Goal: Task Accomplishment & Management: Manage account settings

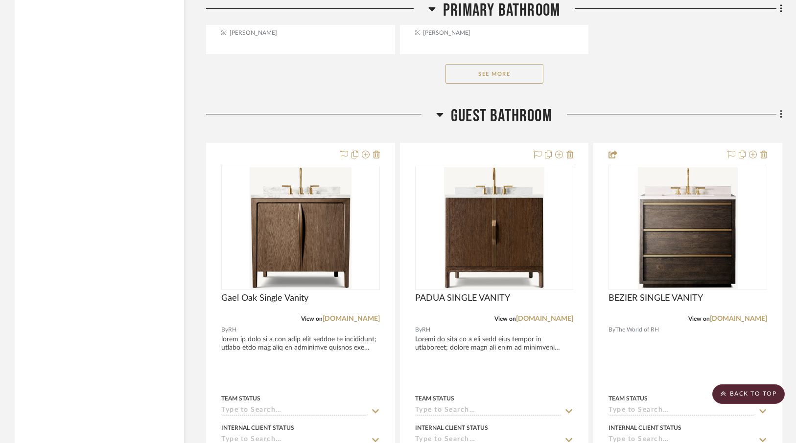
scroll to position [2894, 0]
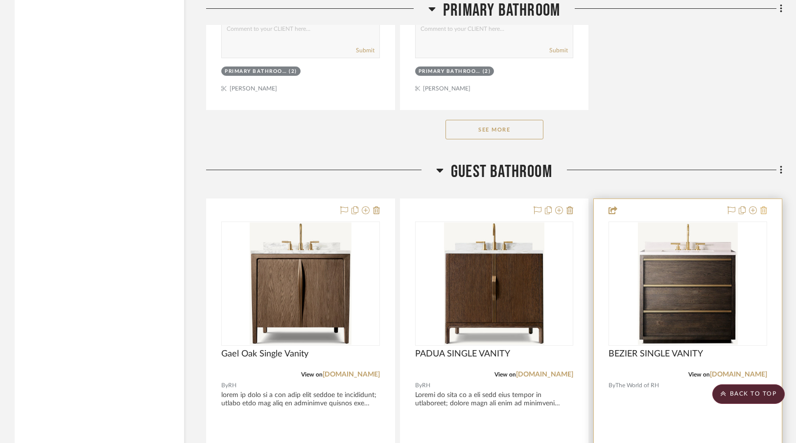
click at [764, 210] on icon at bounding box center [763, 210] width 7 height 8
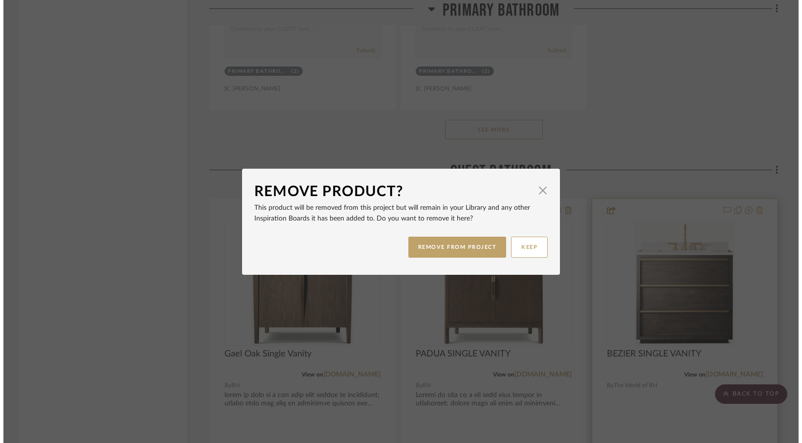
scroll to position [0, 0]
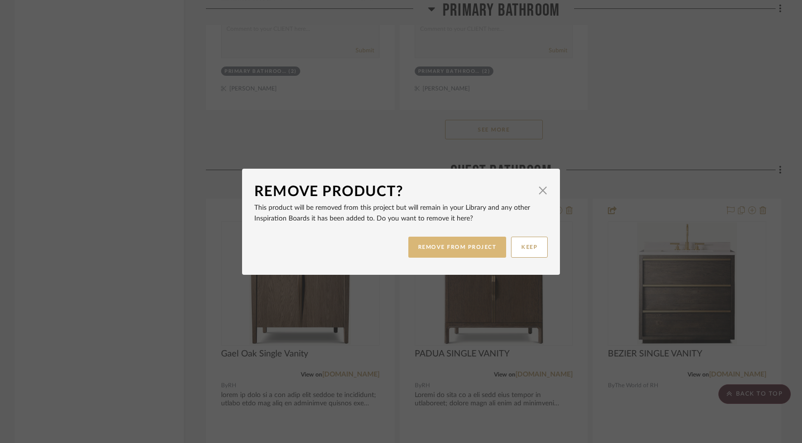
click at [481, 246] on button "REMOVE FROM PROJECT" at bounding box center [458, 247] width 98 height 21
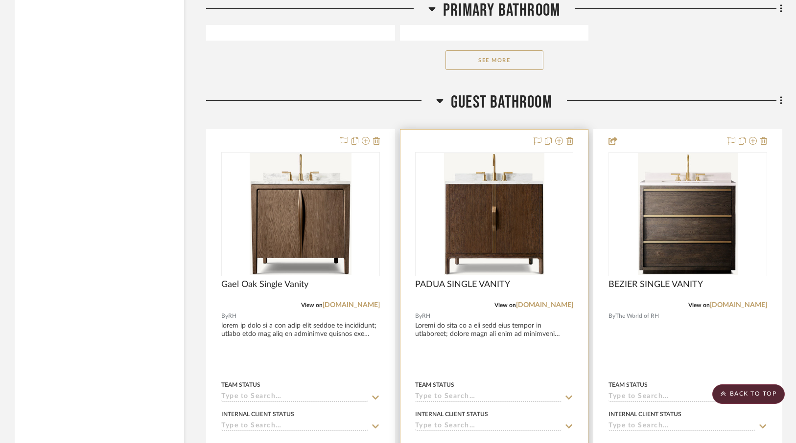
scroll to position [2976, 0]
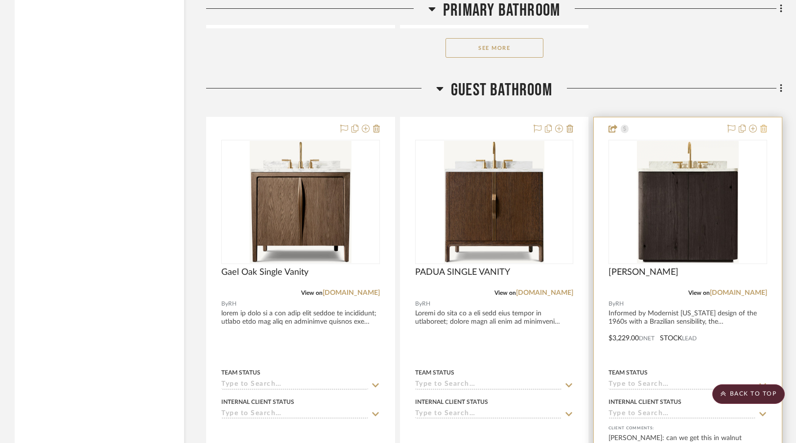
click at [762, 129] on icon at bounding box center [763, 129] width 7 height 8
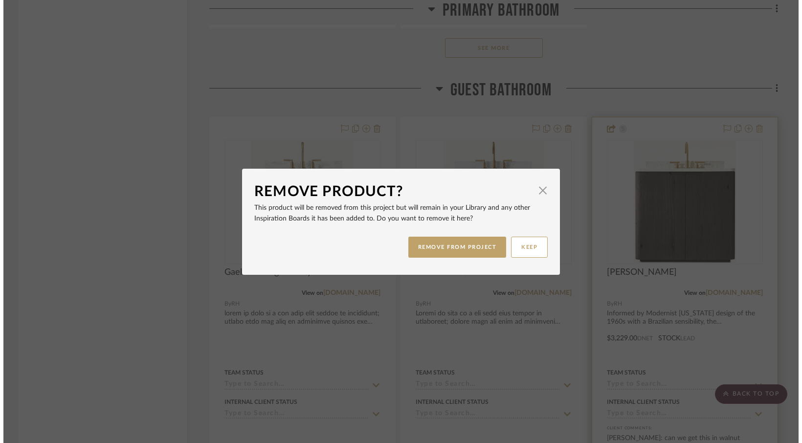
scroll to position [0, 0]
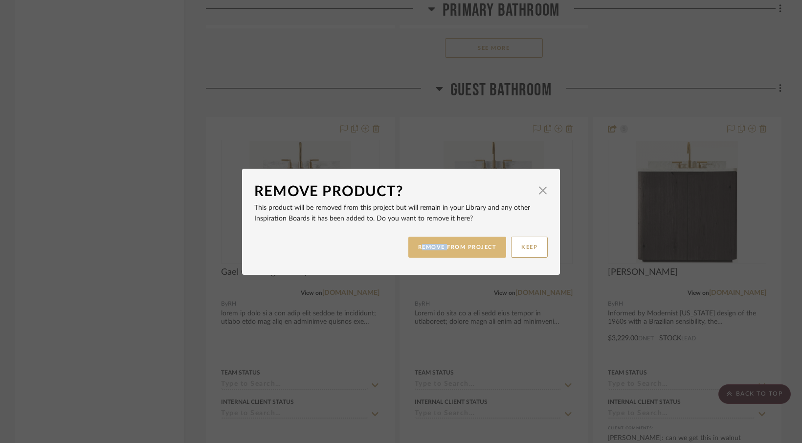
click at [459, 246] on button "REMOVE FROM PROJECT" at bounding box center [458, 247] width 98 height 21
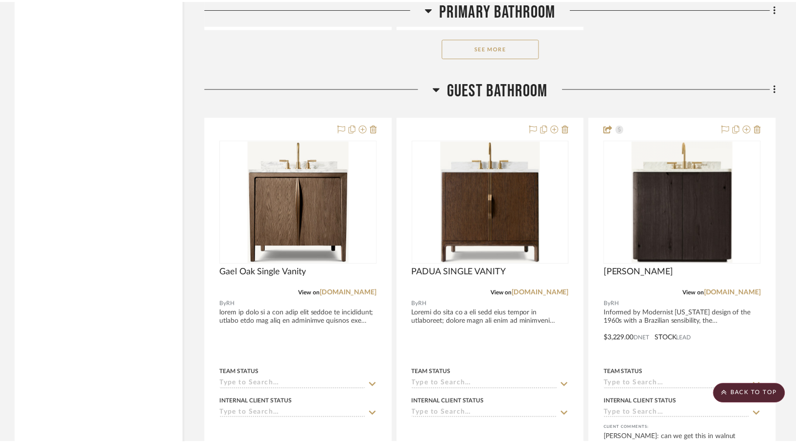
scroll to position [2976, 0]
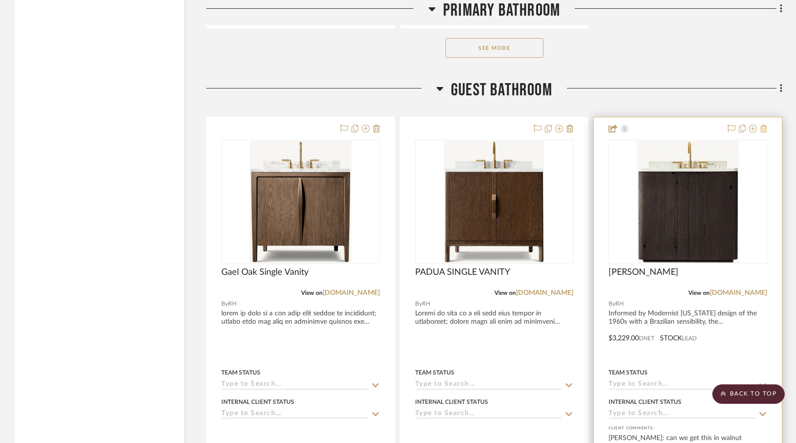
click at [764, 126] on icon at bounding box center [763, 129] width 7 height 8
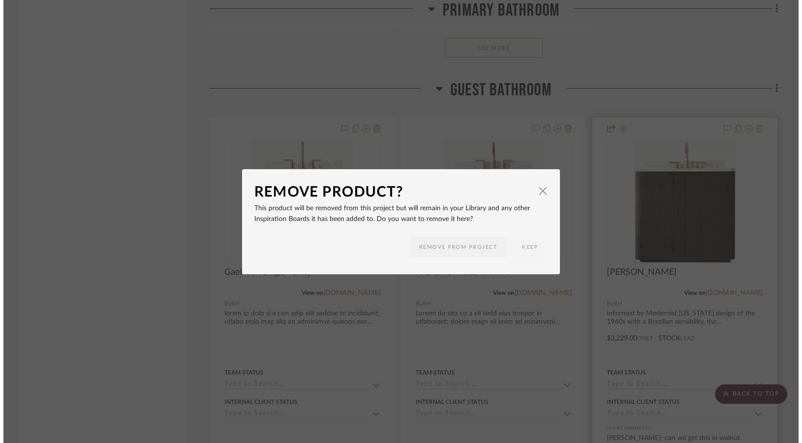
scroll to position [0, 0]
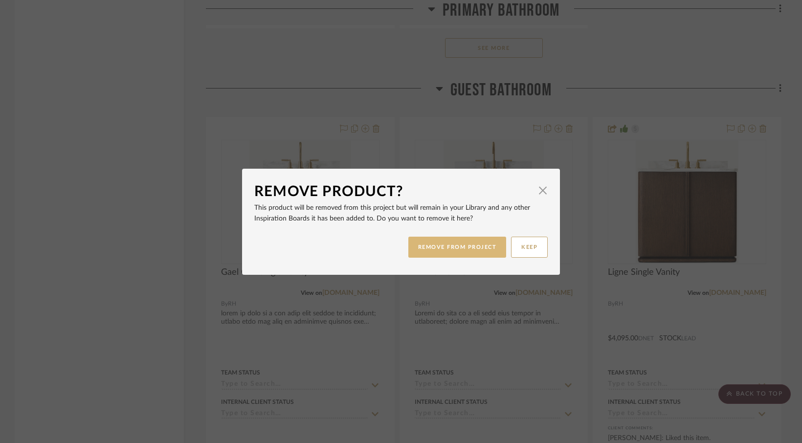
click at [461, 247] on button "REMOVE FROM PROJECT" at bounding box center [458, 247] width 98 height 21
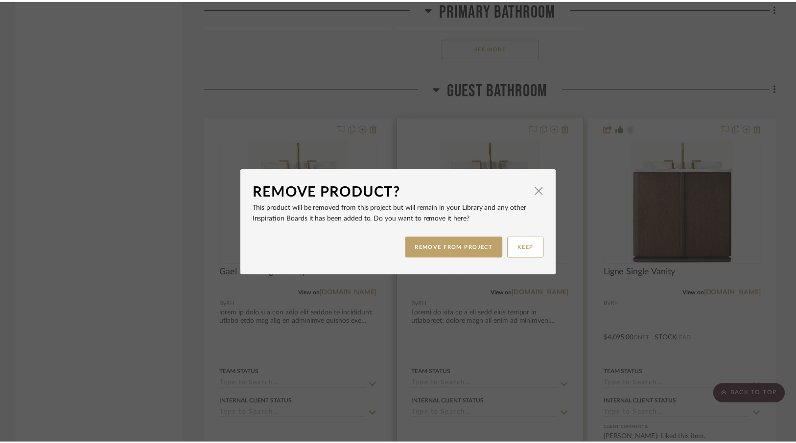
scroll to position [2976, 0]
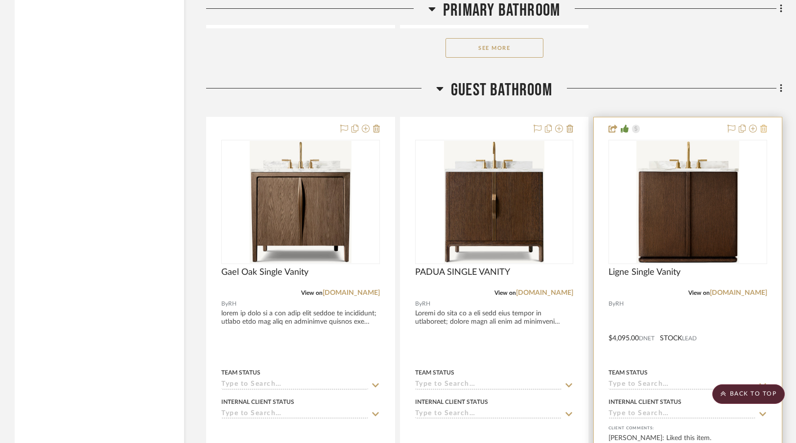
click at [765, 125] on icon at bounding box center [763, 129] width 7 height 8
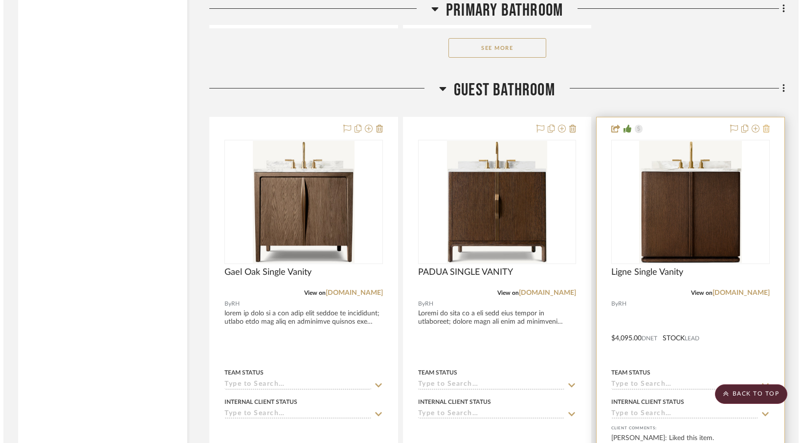
scroll to position [0, 0]
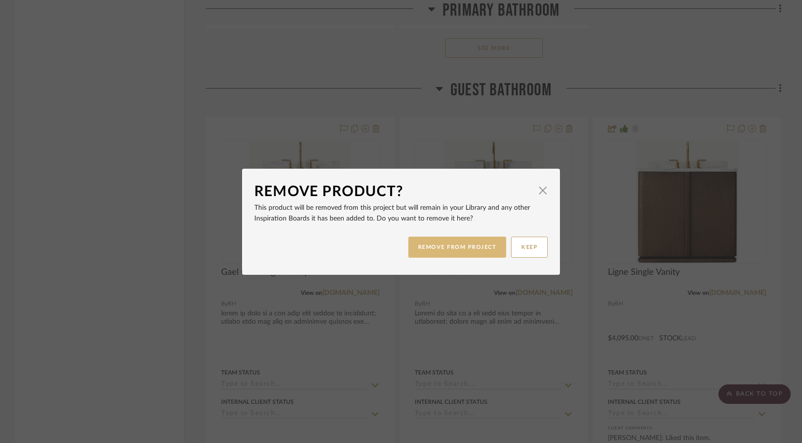
click at [453, 245] on button "REMOVE FROM PROJECT" at bounding box center [458, 247] width 98 height 21
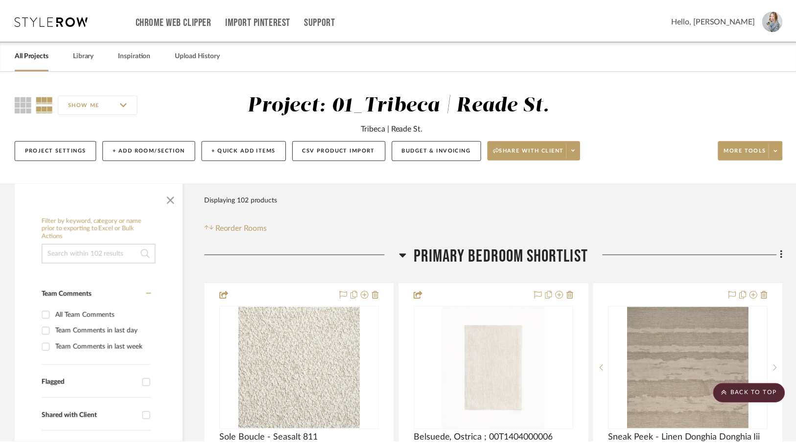
scroll to position [2976, 0]
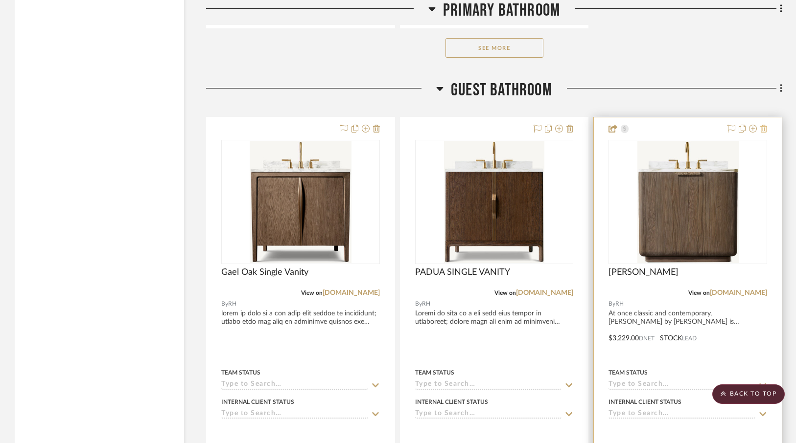
click at [762, 126] on icon at bounding box center [763, 129] width 7 height 8
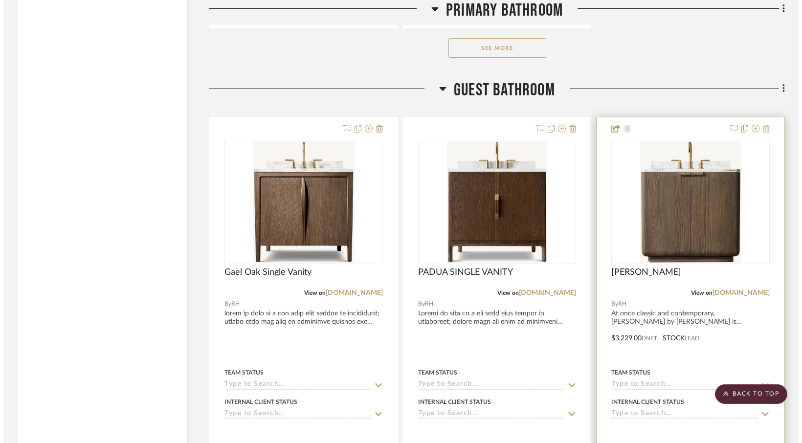
scroll to position [0, 0]
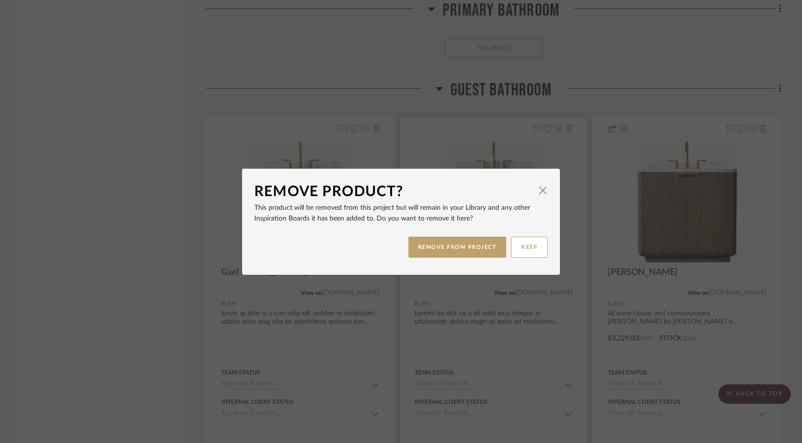
drag, startPoint x: 447, startPoint y: 248, endPoint x: 473, endPoint y: 239, distance: 27.6
click at [446, 248] on button "REMOVE FROM PROJECT" at bounding box center [458, 247] width 98 height 21
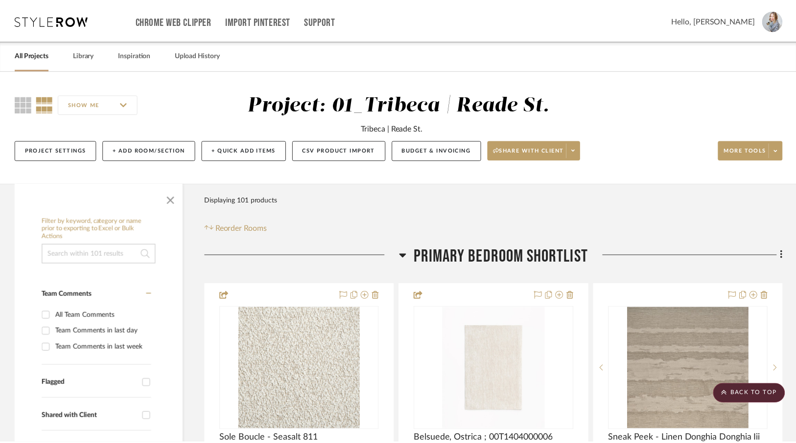
scroll to position [2976, 0]
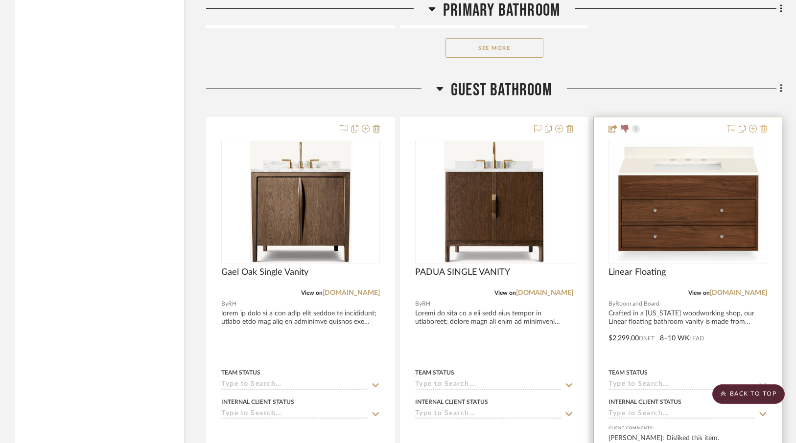
click at [764, 125] on icon at bounding box center [763, 129] width 7 height 8
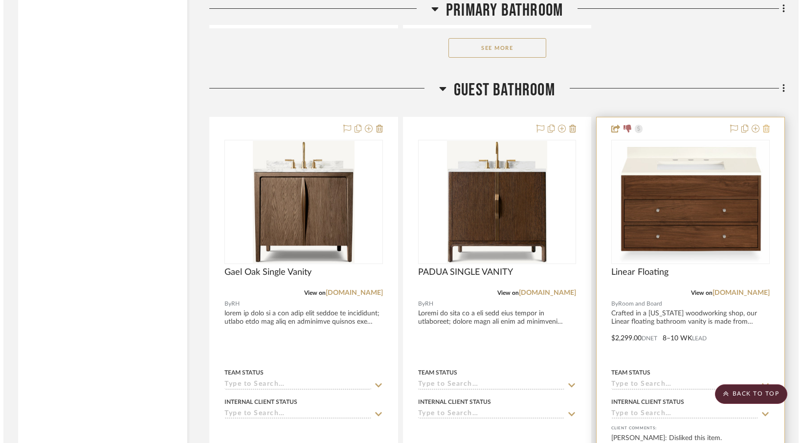
scroll to position [0, 0]
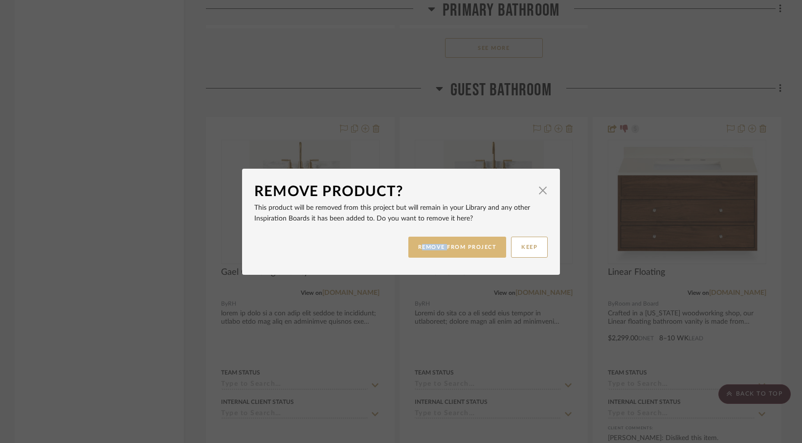
click at [419, 246] on button "REMOVE FROM PROJECT" at bounding box center [458, 247] width 98 height 21
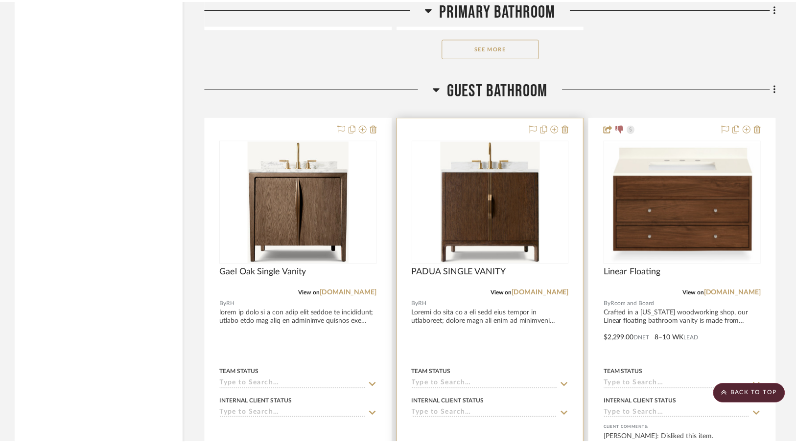
scroll to position [2976, 0]
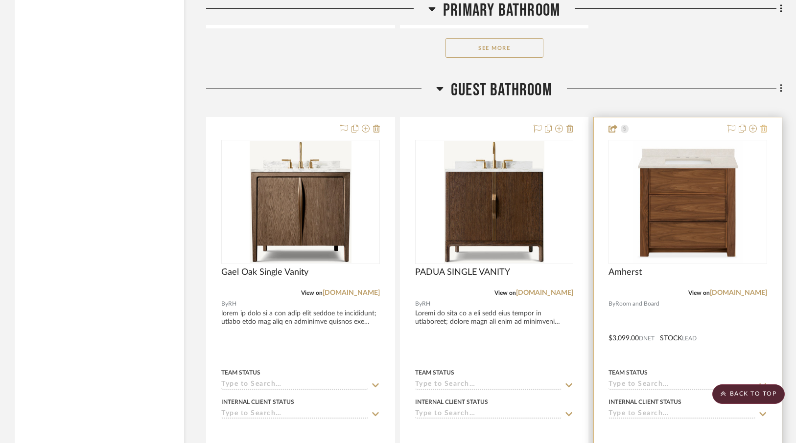
click at [763, 126] on icon at bounding box center [763, 129] width 7 height 8
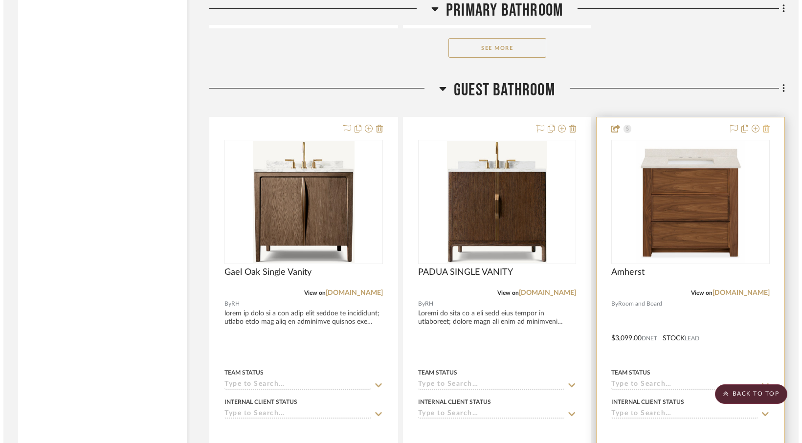
scroll to position [0, 0]
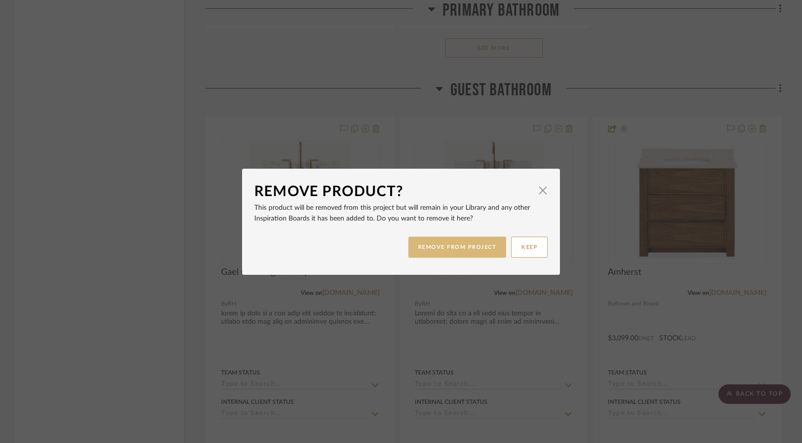
click at [446, 245] on button "REMOVE FROM PROJECT" at bounding box center [458, 247] width 98 height 21
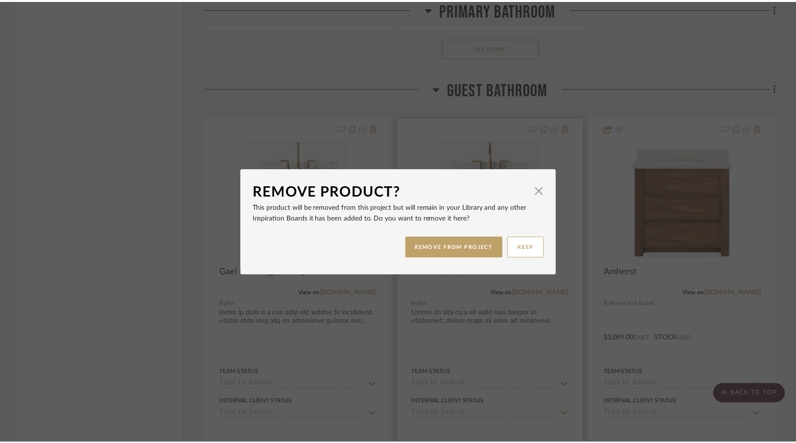
scroll to position [2976, 0]
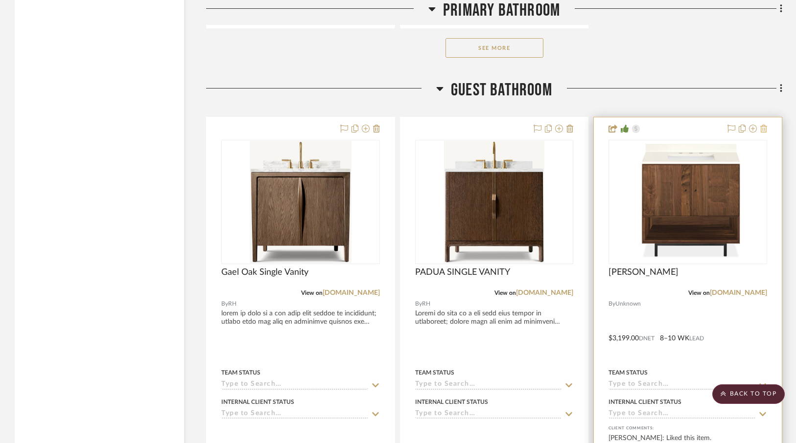
click at [766, 127] on icon at bounding box center [763, 129] width 7 height 8
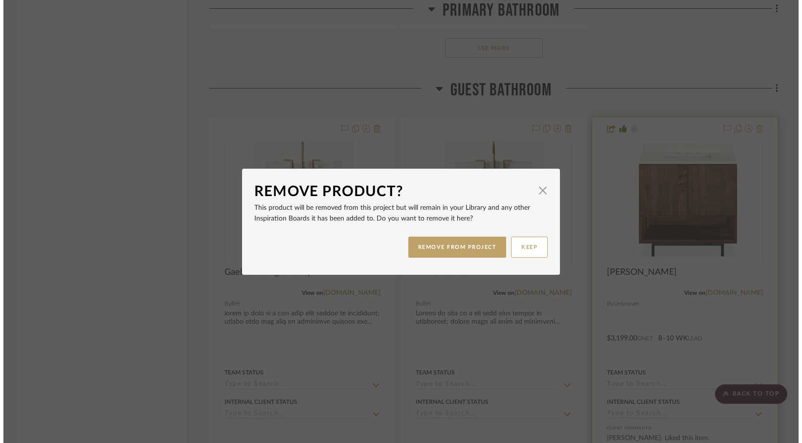
scroll to position [0, 0]
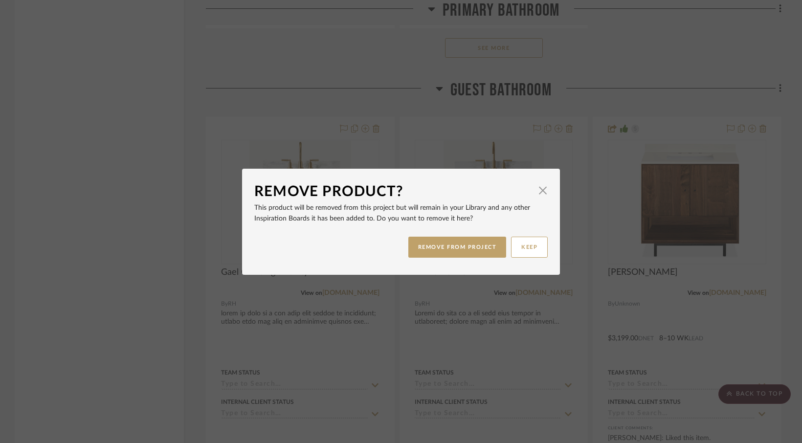
click at [579, 89] on div "Remove Product? × This product will be removed from this project but will remai…" at bounding box center [401, 221] width 802 height 443
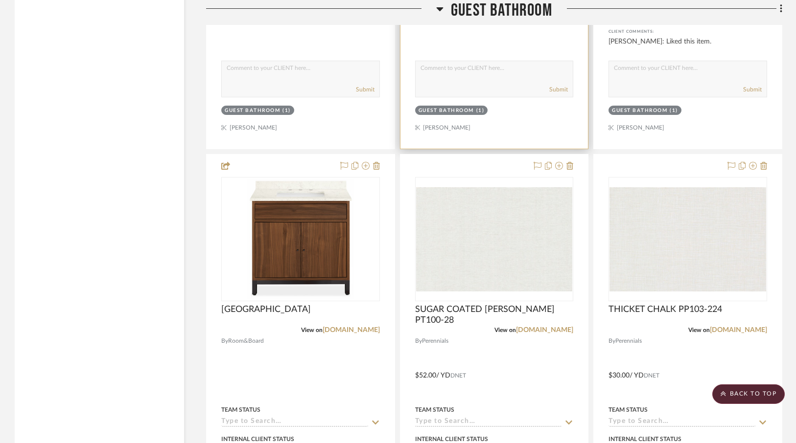
scroll to position [3383, 0]
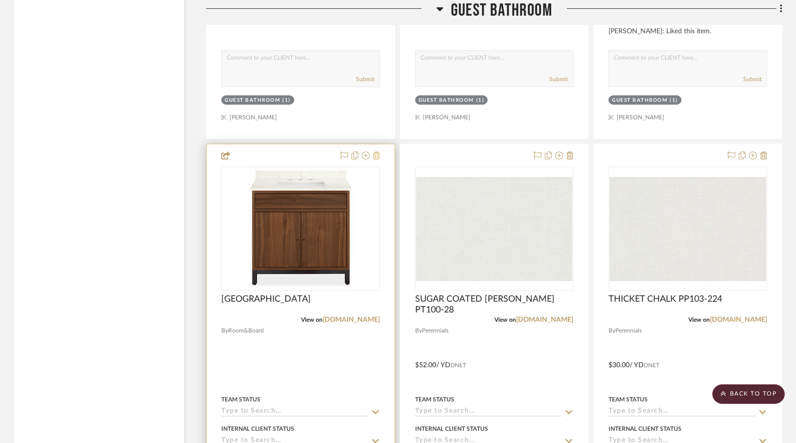
click at [375, 152] on icon at bounding box center [376, 156] width 7 height 8
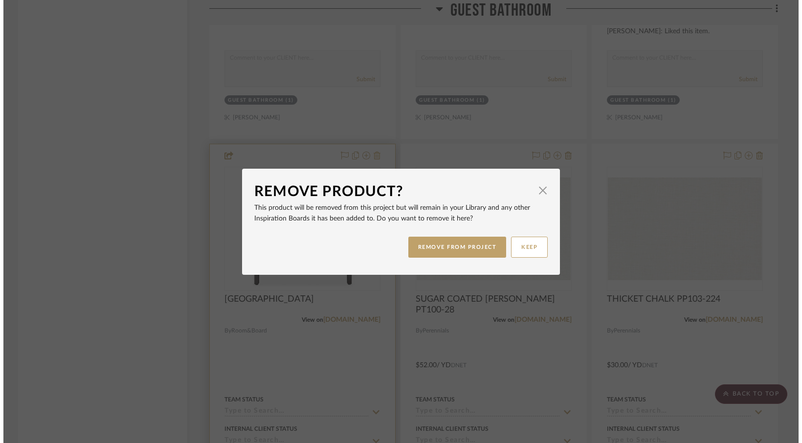
scroll to position [0, 0]
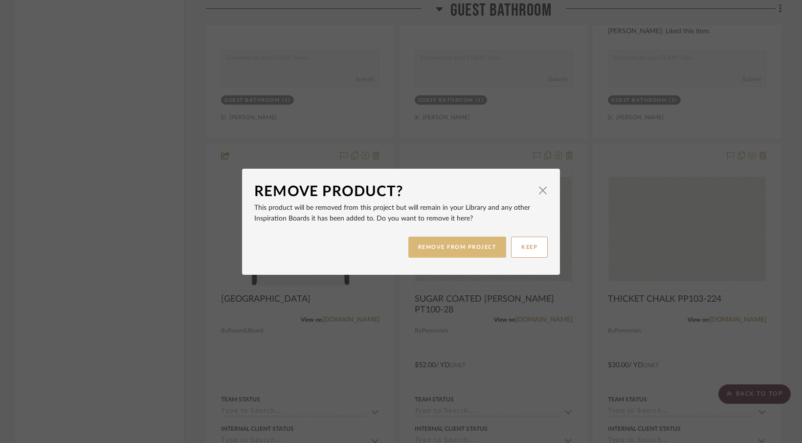
click at [463, 251] on button "REMOVE FROM PROJECT" at bounding box center [458, 247] width 98 height 21
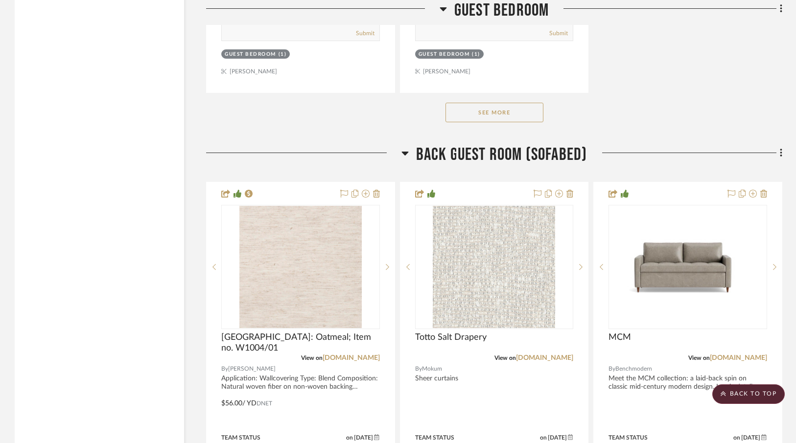
scroll to position [5762, 0]
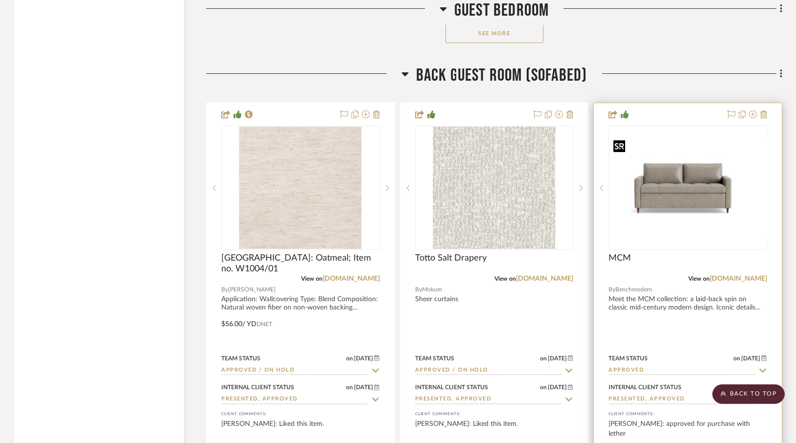
click at [687, 176] on div at bounding box center [687, 188] width 159 height 124
click at [690, 176] on img "0" at bounding box center [687, 187] width 157 height 91
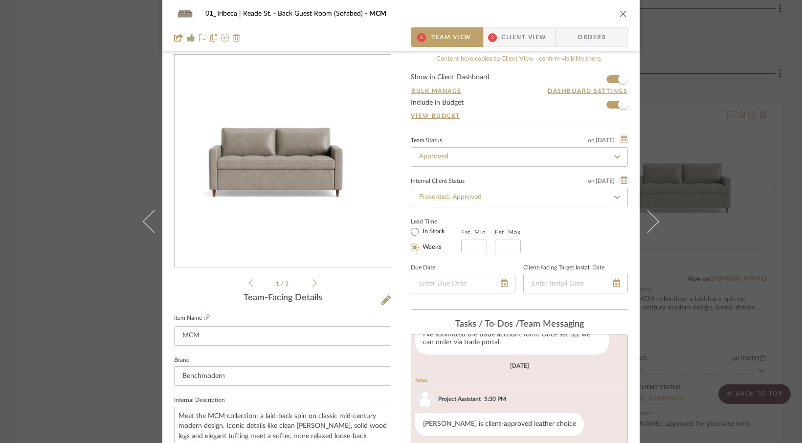
scroll to position [0, 0]
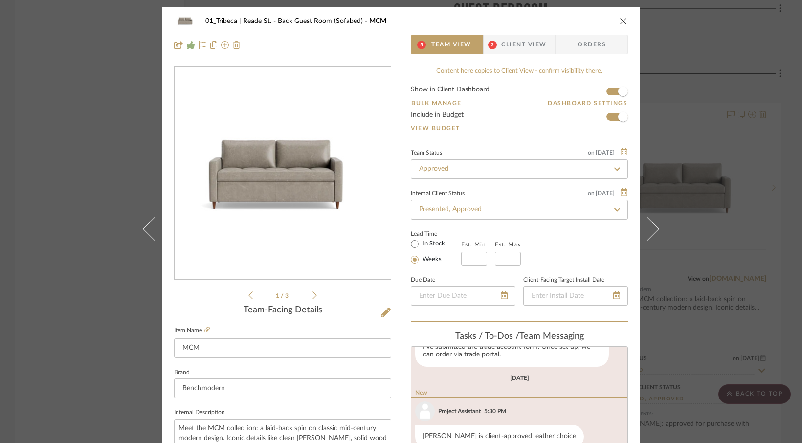
click at [497, 44] on span "2" at bounding box center [493, 45] width 18 height 20
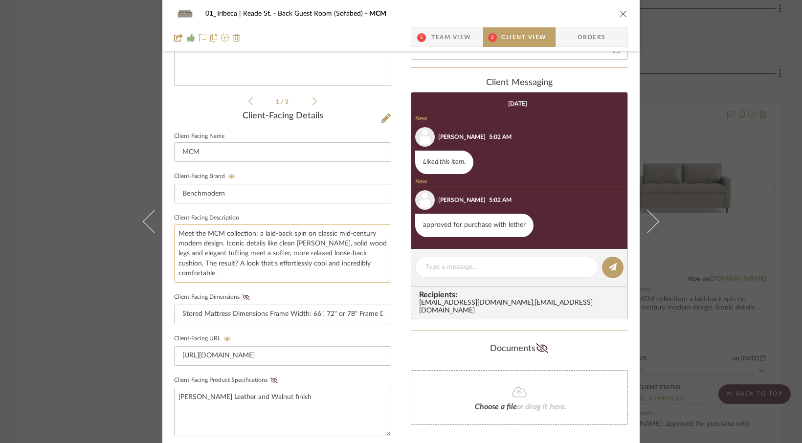
scroll to position [262, 0]
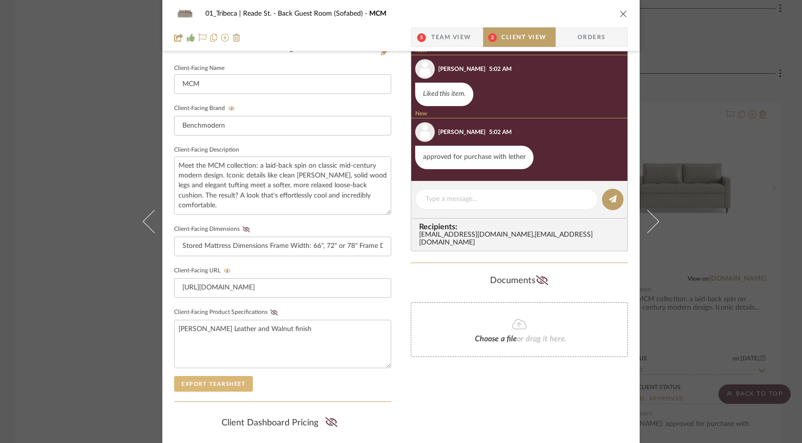
click at [212, 385] on button "Export Tearsheet" at bounding box center [213, 384] width 79 height 16
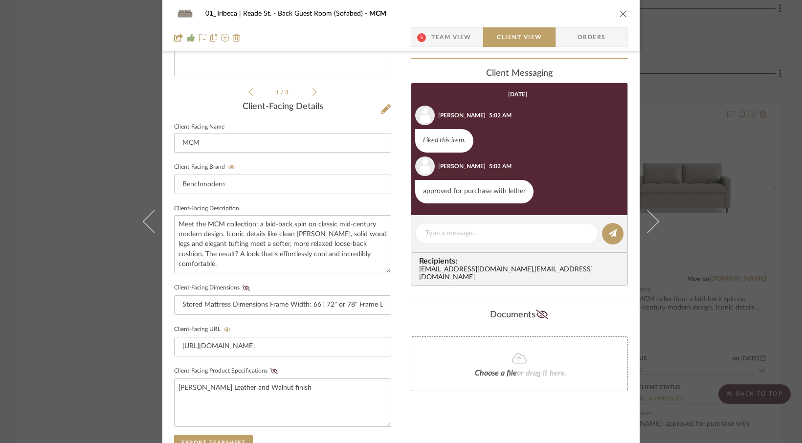
scroll to position [172, 0]
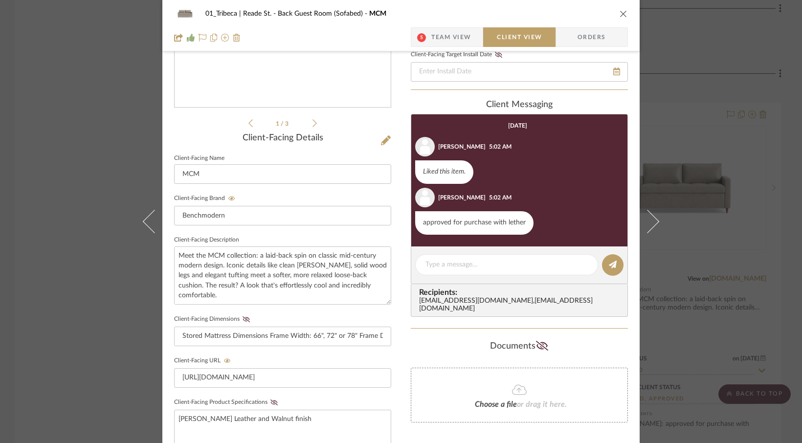
click at [621, 7] on div "01_Tribeca | Reade St. Back Guest Room (Sofabed) MCM" at bounding box center [401, 14] width 454 height 20
drag, startPoint x: 619, startPoint y: 11, endPoint x: 582, endPoint y: 25, distance: 39.8
click at [620, 11] on icon "close" at bounding box center [624, 14] width 8 height 8
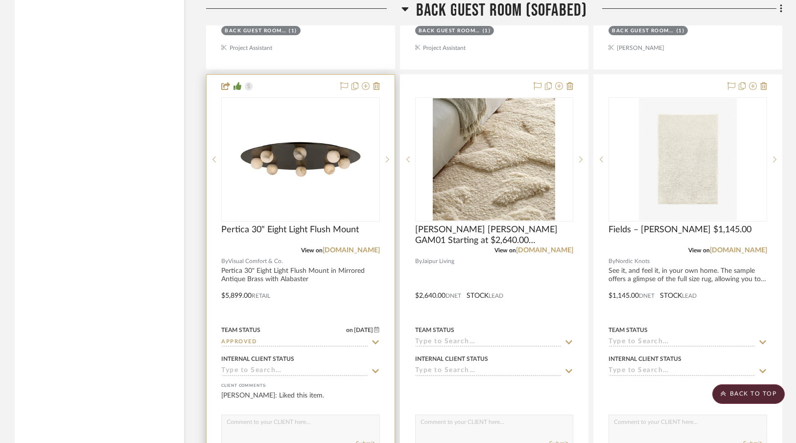
scroll to position [6342, 0]
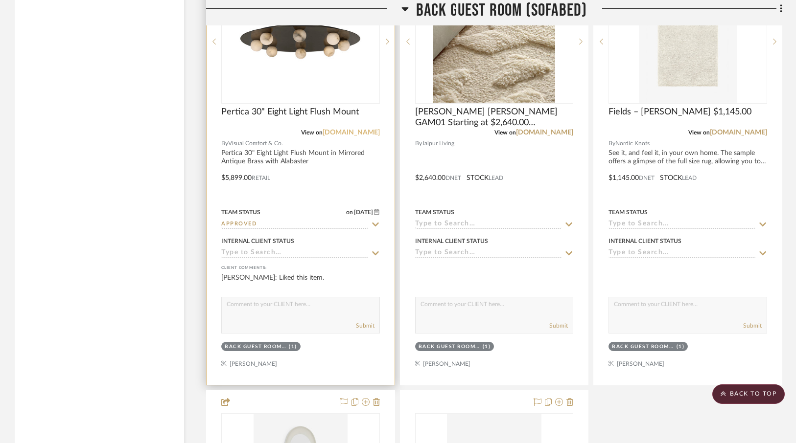
click at [342, 129] on link "[DOMAIN_NAME]" at bounding box center [350, 132] width 57 height 7
click at [289, 107] on span "Pertica 30" Eight Light Flush Mount" at bounding box center [289, 112] width 137 height 11
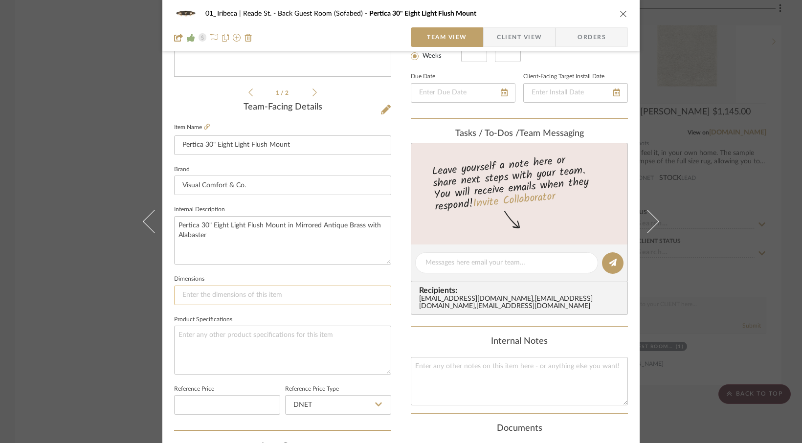
scroll to position [205, 0]
click at [221, 333] on textarea at bounding box center [282, 348] width 217 height 48
paste textarea "designer [PERSON_NAME] Pertica 30" Eight Light Flush Mount Signature Collection…"
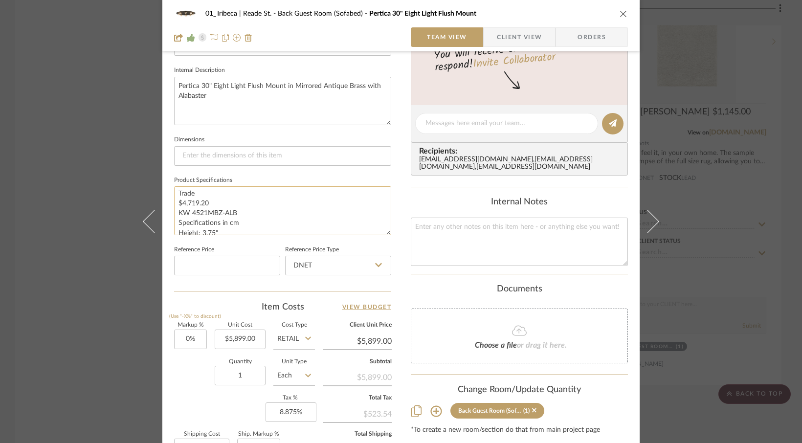
scroll to position [73, 0]
drag, startPoint x: 210, startPoint y: 202, endPoint x: 174, endPoint y: 203, distance: 35.7
click at [174, 203] on textarea "designer [PERSON_NAME] Pertica 30" Eight Light Flush Mount Signature Collection…" at bounding box center [282, 210] width 217 height 48
type textarea "designer [PERSON_NAME] Pertica 30" Eight Light Flush Mount Signature Collection…"
type input "5899.00"
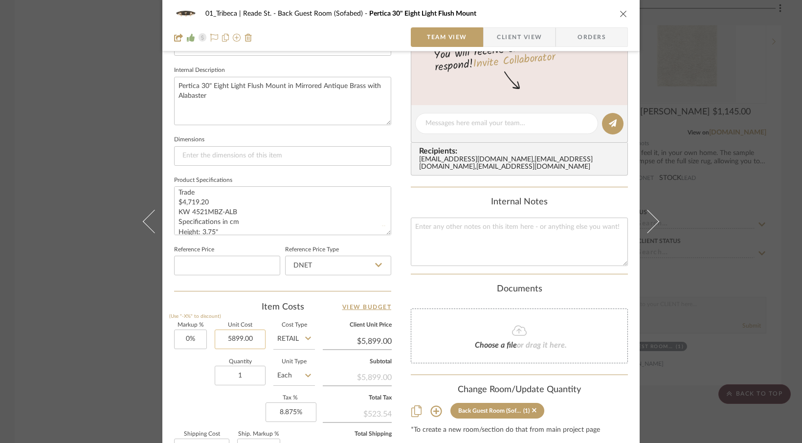
drag, startPoint x: 251, startPoint y: 338, endPoint x: 216, endPoint y: 334, distance: 34.9
click at [216, 334] on input "5899.00" at bounding box center [240, 340] width 51 height 20
drag, startPoint x: 249, startPoint y: 342, endPoint x: 233, endPoint y: 341, distance: 15.2
click at [233, 341] on input "5899.00" at bounding box center [240, 340] width 51 height 20
type input "5"
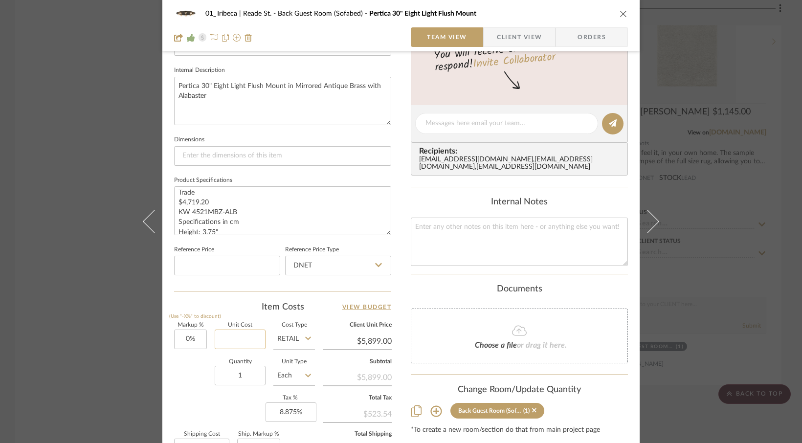
paste input "4719.20"
type input "$4,719.20"
click at [295, 336] on input "Retail" at bounding box center [295, 340] width 42 height 20
type input "$4,719.20"
click at [291, 363] on span "DNET" at bounding box center [289, 362] width 19 height 7
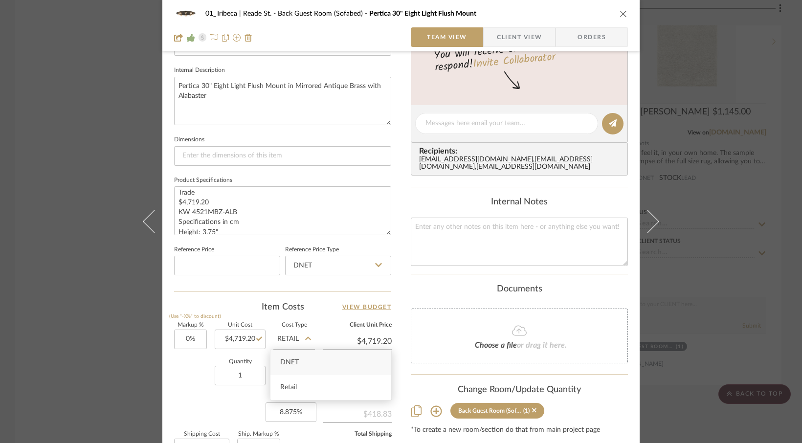
type input "DNET"
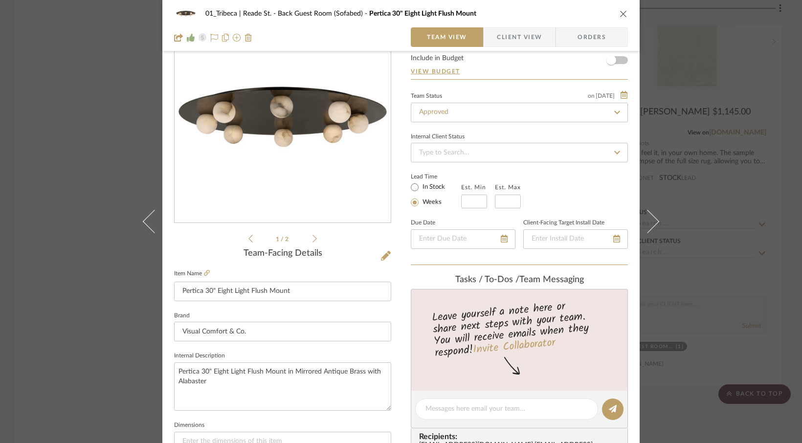
scroll to position [0, 0]
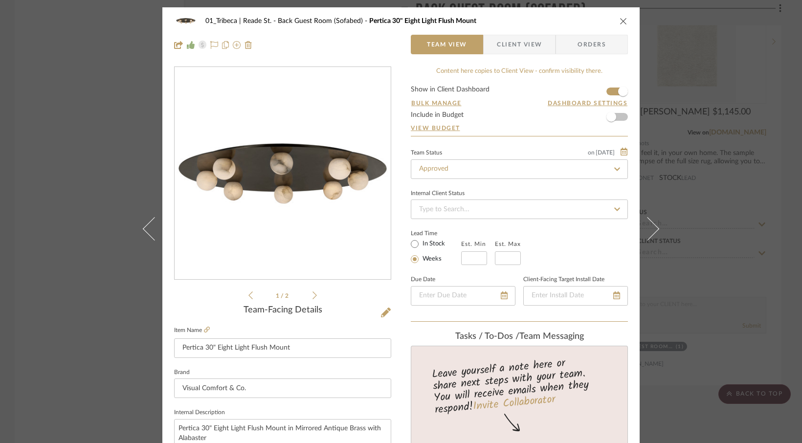
click at [510, 47] on span "Client View" at bounding box center [519, 45] width 45 height 20
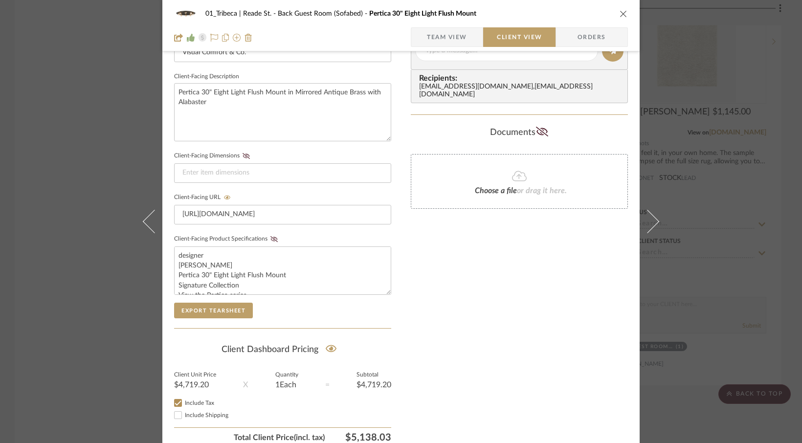
scroll to position [336, 0]
click at [194, 305] on button "Export Tearsheet" at bounding box center [213, 310] width 79 height 16
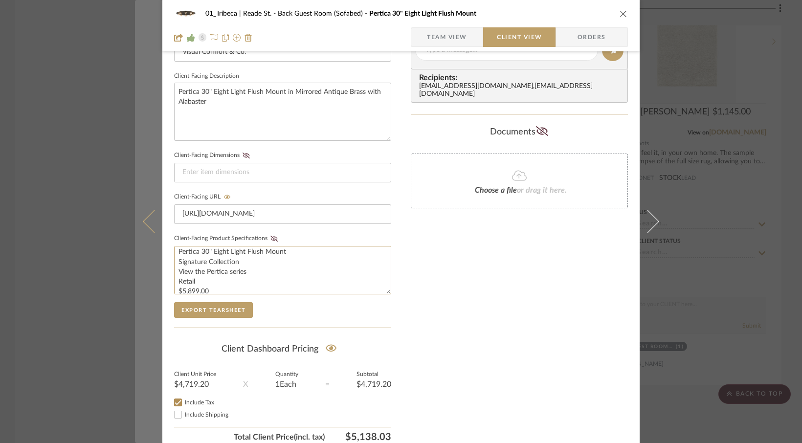
scroll to position [0, 0]
drag, startPoint x: 367, startPoint y: 284, endPoint x: 147, endPoint y: 215, distance: 231.4
click at [147, 214] on mat-dialog-content "01_Tribeca | Reade St. Back Guest Room (Sofabed) Pertica 30" Eight Light Flush …" at bounding box center [401, 78] width 532 height 815
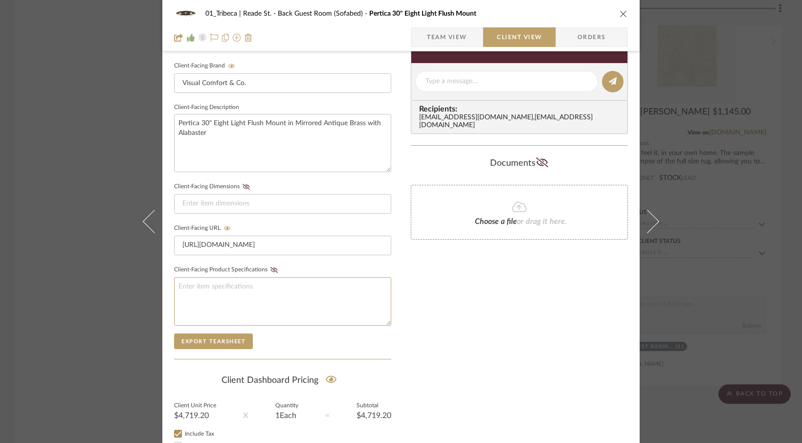
scroll to position [298, 0]
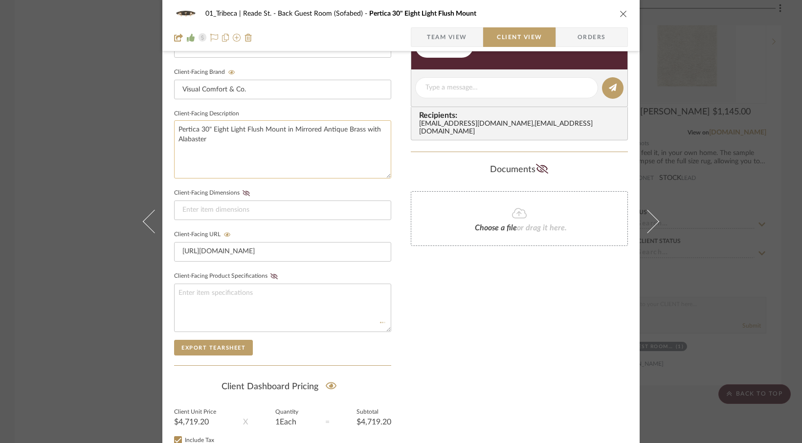
click at [211, 137] on textarea "Pertica 30" Eight Light Flush Mount in Mirrored Antique Brass with Alabaster" at bounding box center [282, 149] width 217 height 58
drag, startPoint x: 211, startPoint y: 137, endPoint x: 200, endPoint y: 137, distance: 10.8
click at [189, 135] on textarea "Pertica 30" Eight Light Flush Mount in Mirrored Antique Brass with Alabaster" at bounding box center [282, 149] width 217 height 58
click at [210, 139] on textarea "Pertica 30" Eight Light Flush Mount in Mirrored Antique Brass with Alabaster" at bounding box center [282, 149] width 217 height 58
drag, startPoint x: 210, startPoint y: 139, endPoint x: 170, endPoint y: 125, distance: 42.6
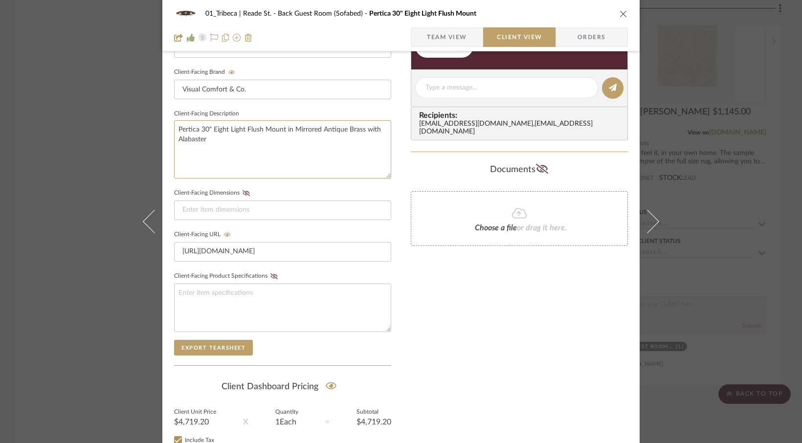
click at [170, 125] on div "01_Tribeca | Reade St. Back Guest Room (Sofabed) Pertica 30" Eight Light Flush …" at bounding box center [401, 116] width 478 height 815
paste textarea "designer [PERSON_NAME] Pertica 30" Eight Light Flush Mount Signature Collection…"
click at [174, 147] on textarea "designer [PERSON_NAME] Pertica 30" Eight Light Flush Mount Signature Collection…" at bounding box center [282, 149] width 217 height 58
drag, startPoint x: 206, startPoint y: 125, endPoint x: 174, endPoint y: 129, distance: 32.5
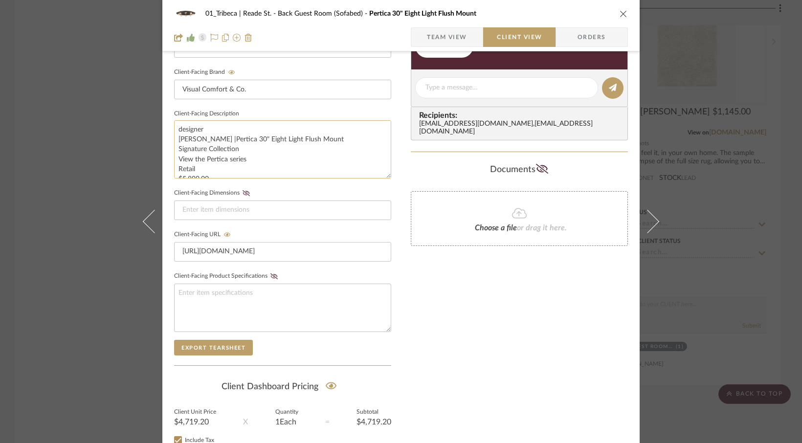
click at [174, 129] on textarea "designer [PERSON_NAME] |Pertica 30" Eight Light Flush Mount Signature Collectio…" at bounding box center [282, 149] width 217 height 58
drag, startPoint x: 253, startPoint y: 147, endPoint x: 171, endPoint y: 149, distance: 81.7
click at [174, 149] on textarea "[PERSON_NAME] |Pertica 30" Eight Light Flush Mount Signature Collection View th…" at bounding box center [282, 149] width 217 height 58
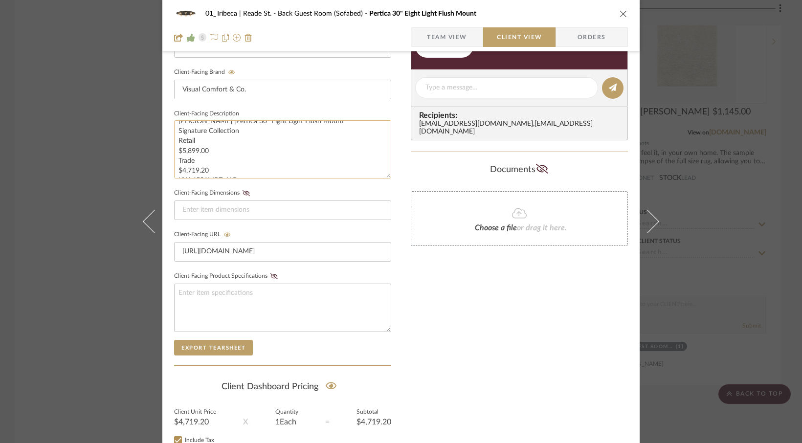
drag, startPoint x: 173, startPoint y: 168, endPoint x: 206, endPoint y: 167, distance: 32.3
click at [206, 167] on textarea "[PERSON_NAME] |Pertica 30" Eight Light Flush Mount Signature Collection Retail …" at bounding box center [282, 149] width 217 height 58
click at [210, 151] on textarea "[PERSON_NAME] |Pertica 30" Eight Light Flush Mount Signature Collection Retail …" at bounding box center [282, 149] width 217 height 58
paste textarea "Trade $4,719.20"
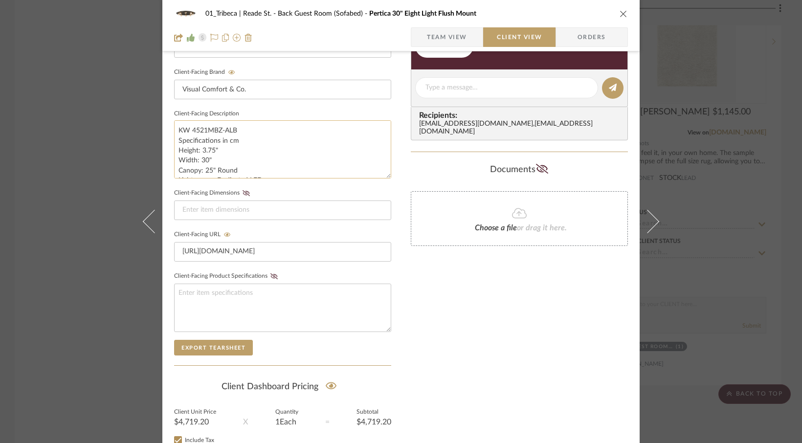
drag, startPoint x: 234, startPoint y: 141, endPoint x: 227, endPoint y: 143, distance: 7.5
click at [227, 143] on textarea "[PERSON_NAME] |Pertica 30" Eight Light Flush Mount Signature Collection Retail …" at bounding box center [282, 149] width 217 height 58
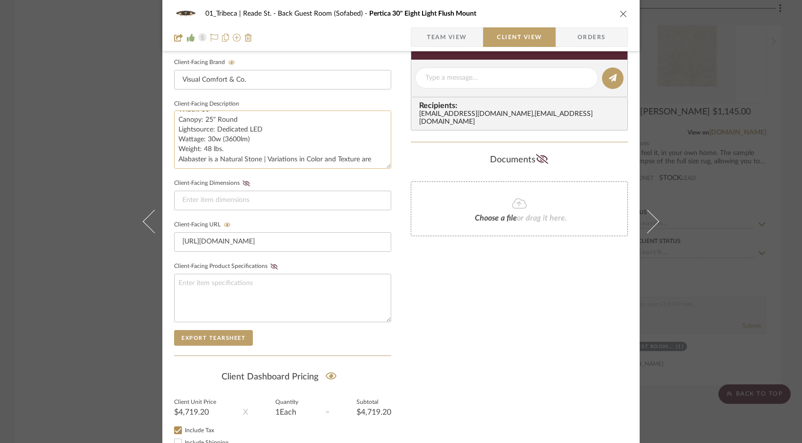
scroll to position [312, 0]
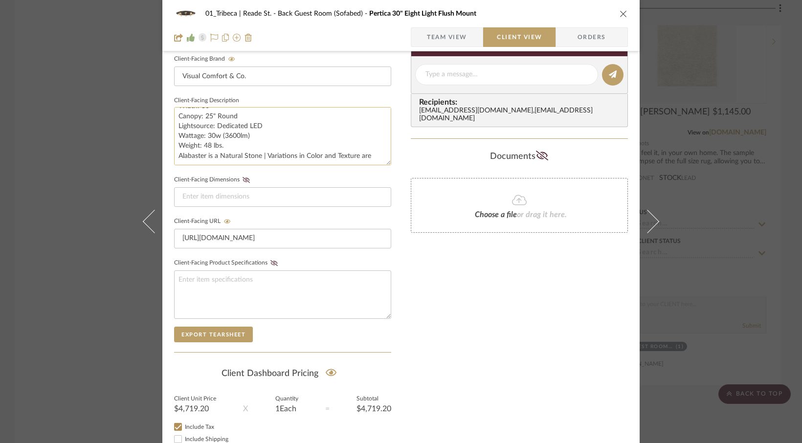
click at [367, 156] on textarea "[PERSON_NAME] |Pertica 30" Eight Light Flush Mount Signature Collection Retail …" at bounding box center [282, 136] width 217 height 58
type textarea "[PERSON_NAME] |Pertica 30" Eight Light Flush Mount Signature Collection Retail …"
click at [243, 197] on input at bounding box center [282, 197] width 217 height 20
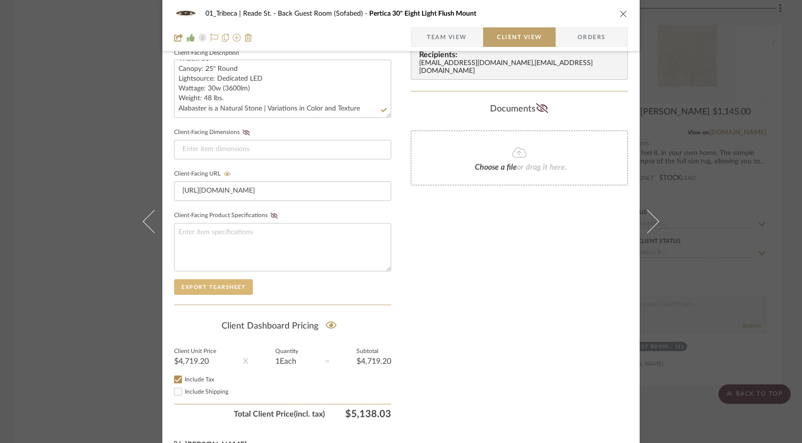
click at [210, 288] on button "Export Tearsheet" at bounding box center [213, 287] width 79 height 16
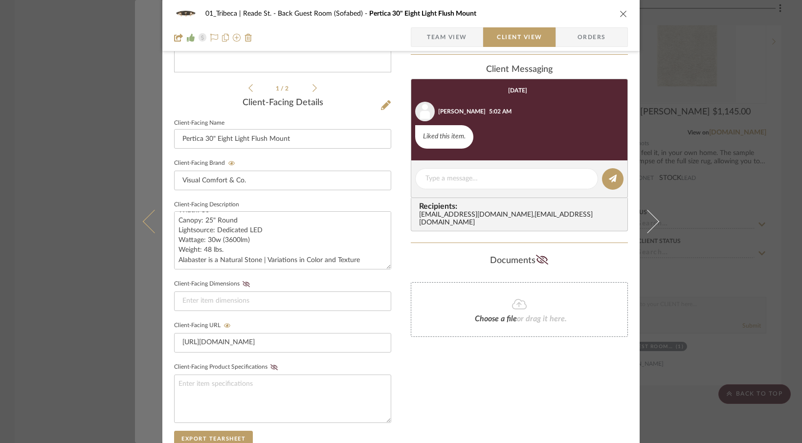
scroll to position [275, 0]
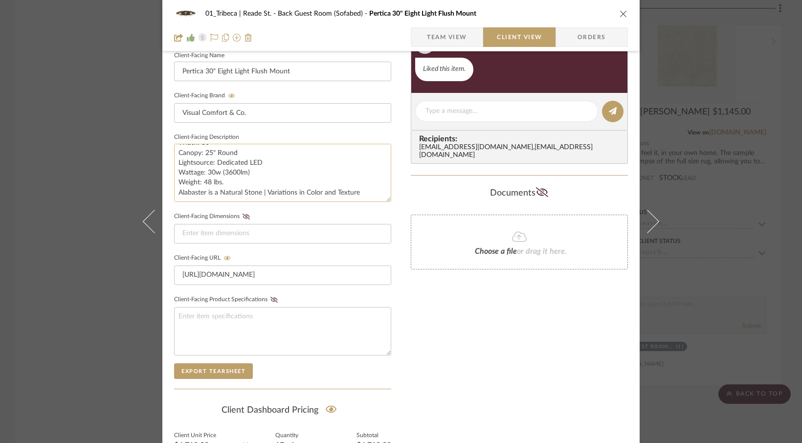
click at [181, 177] on textarea "[PERSON_NAME] |Pertica 30" Eight Light Flush Mount Signature Collection Retail …" at bounding box center [282, 173] width 217 height 58
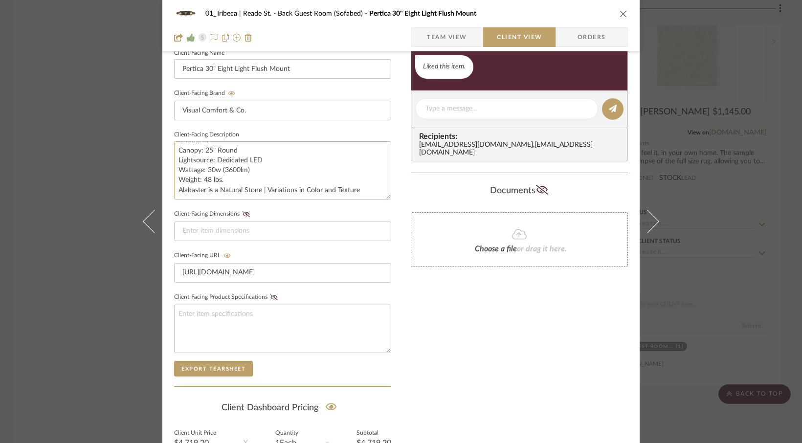
scroll to position [278, 0]
click at [271, 295] on icon at bounding box center [274, 297] width 7 height 6
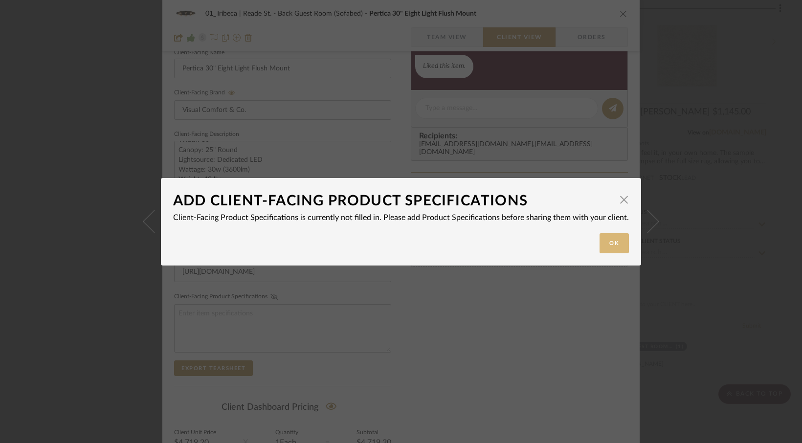
click at [604, 249] on button "Ok" at bounding box center [614, 243] width 29 height 20
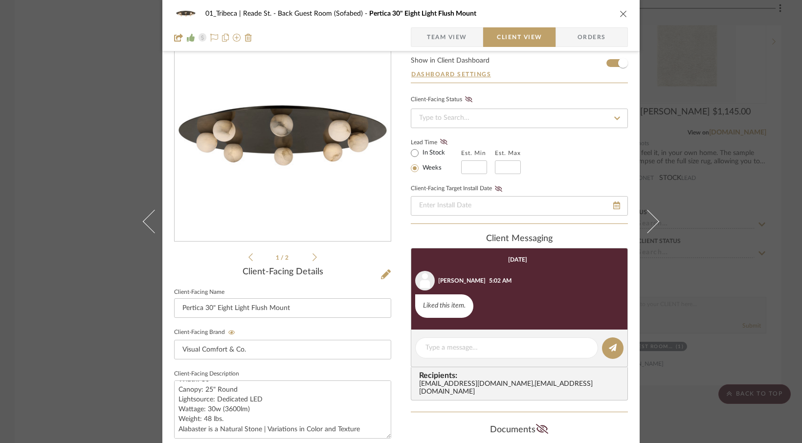
scroll to position [37, 0]
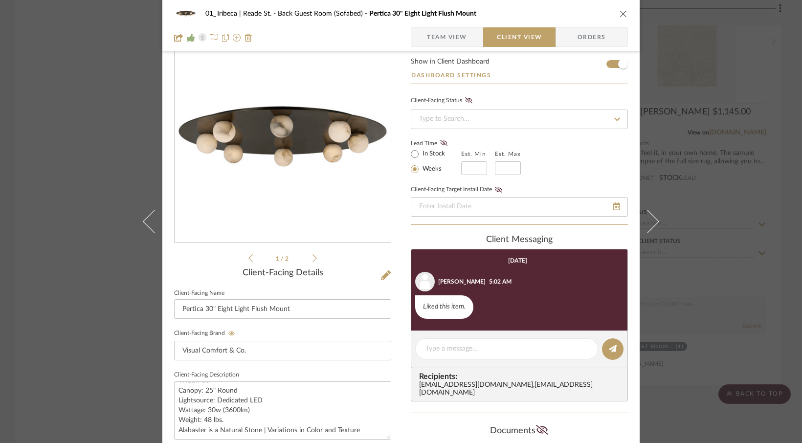
click at [751, 193] on div "01_Tribeca | Reade St. Back Guest Room (Sofabed) Pertica 30" Eight Light Flush …" at bounding box center [401, 221] width 802 height 443
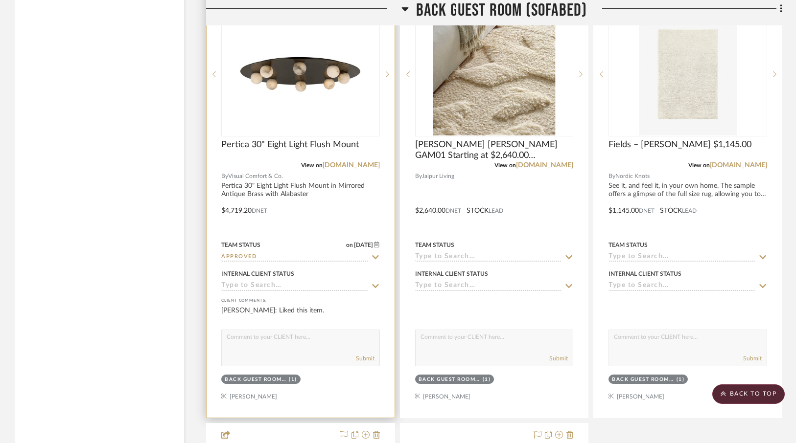
scroll to position [6308, 0]
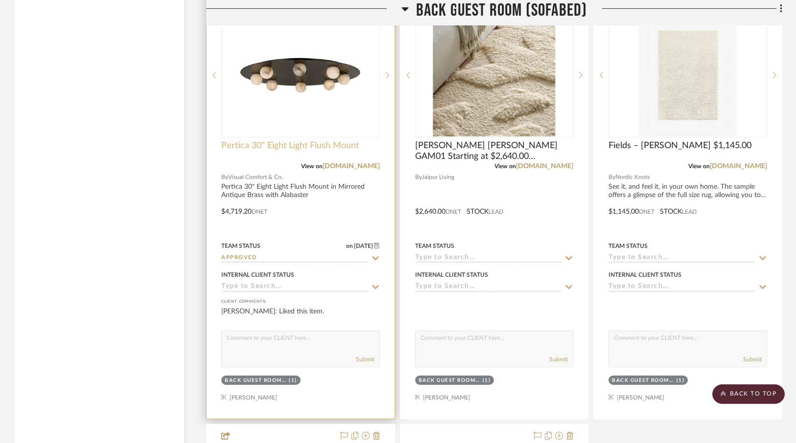
click at [287, 140] on span "Pertica 30" Eight Light Flush Mount" at bounding box center [289, 145] width 137 height 11
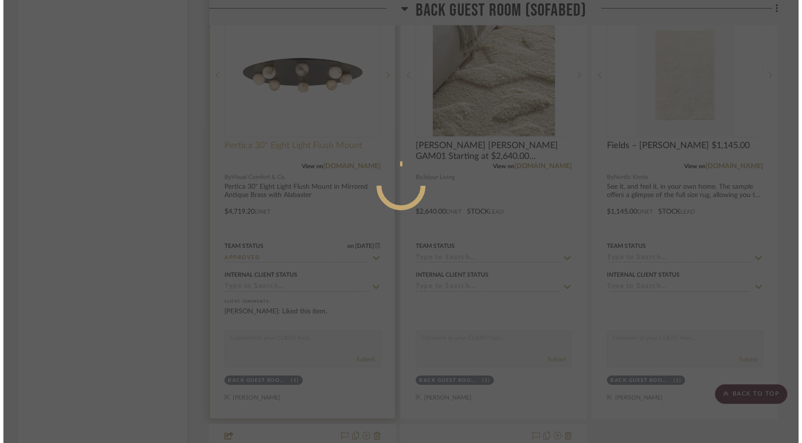
scroll to position [0, 0]
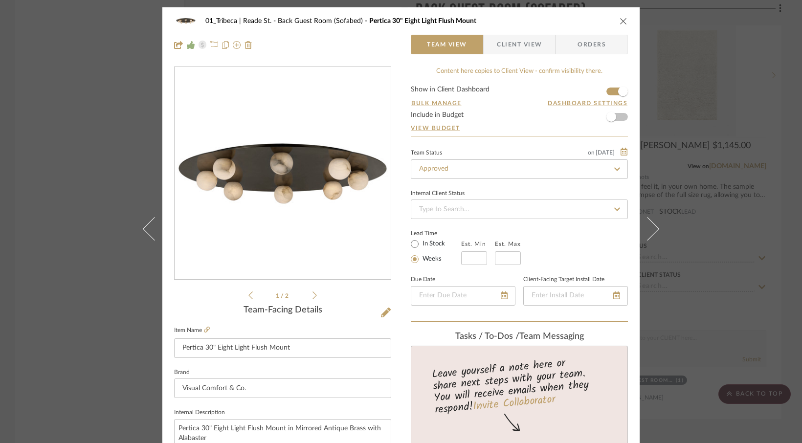
click at [507, 47] on span "Client View" at bounding box center [519, 45] width 45 height 20
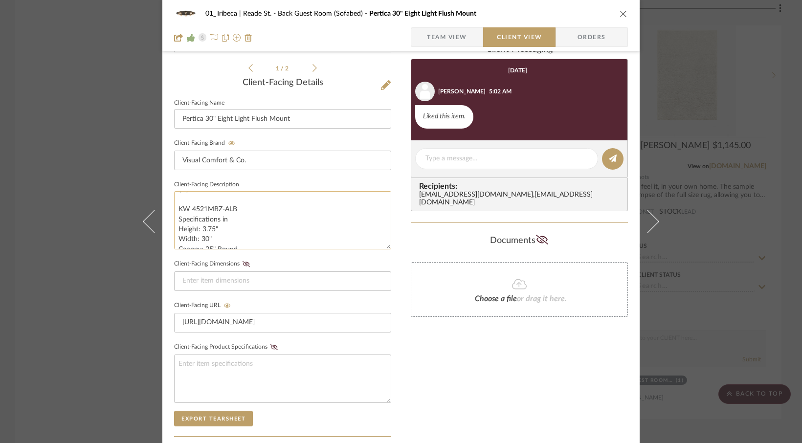
scroll to position [52, 0]
click at [216, 415] on button "Export Tearsheet" at bounding box center [213, 419] width 79 height 16
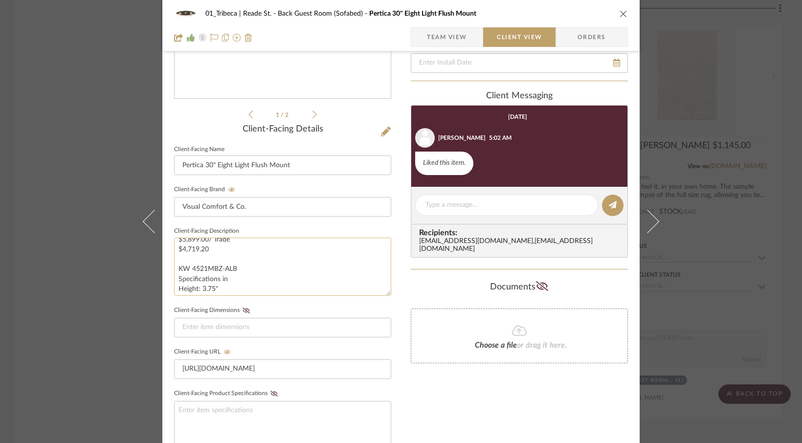
scroll to position [0, 0]
drag, startPoint x: 238, startPoint y: 251, endPoint x: 189, endPoint y: 238, distance: 51.2
click at [189, 238] on textarea "[PERSON_NAME] |Pertica 30" Eight Light Flush Mount Signature Collection Retail …" at bounding box center [282, 267] width 217 height 58
click at [209, 244] on textarea "[PERSON_NAME] |Pertica 30" Eight Light Flush Mount Signature Collection Retail …" at bounding box center [282, 267] width 217 height 58
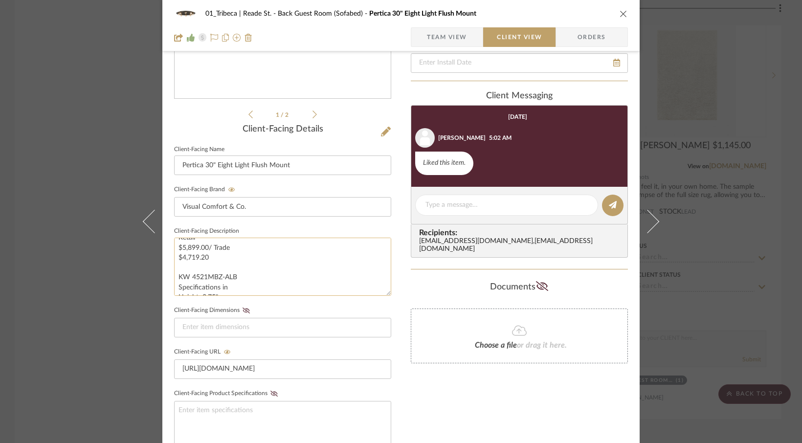
click at [282, 282] on textarea "[PERSON_NAME] |Pertica 30" Eight Light Flush Mount Signature Collection Retail …" at bounding box center [282, 267] width 217 height 58
drag, startPoint x: 187, startPoint y: 281, endPoint x: 296, endPoint y: 327, distance: 118.6
click at [296, 327] on div "Client-Facing Details Client-Facing Name Pertica 30" Eight Light Flush Mount Cl…" at bounding box center [282, 303] width 217 height 359
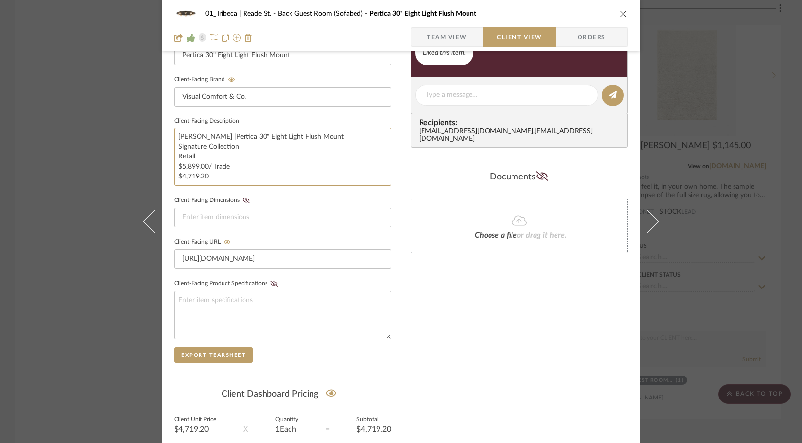
scroll to position [299, 0]
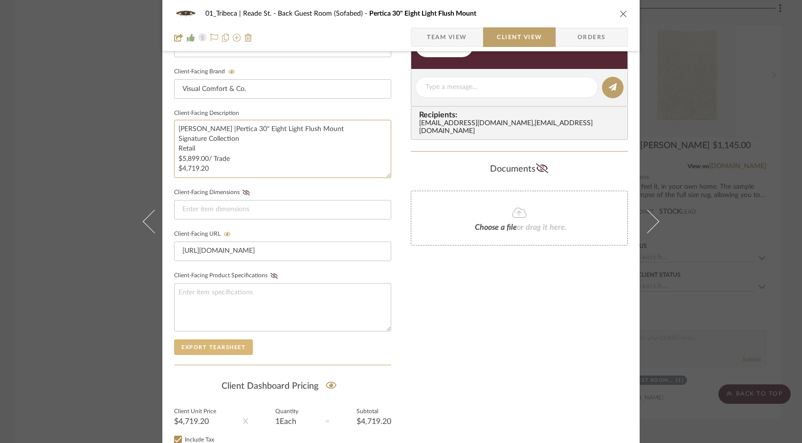
type textarea "[PERSON_NAME] |Pertica 30" Eight Light Flush Mount Signature Collection Retail …"
click at [207, 349] on button "Export Tearsheet" at bounding box center [213, 348] width 79 height 16
click at [620, 13] on icon "close" at bounding box center [624, 14] width 8 height 8
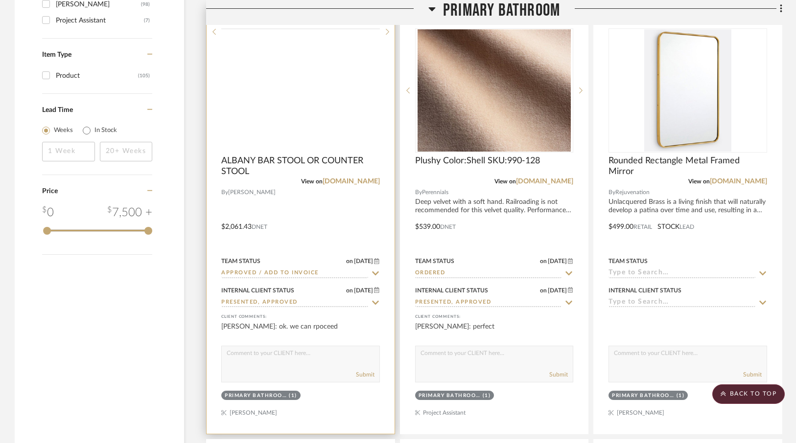
scroll to position [1697, 0]
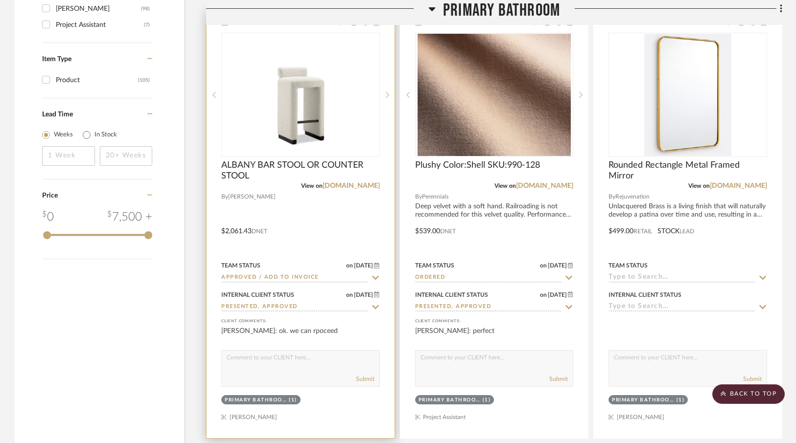
click at [276, 361] on textarea at bounding box center [301, 360] width 158 height 19
click at [275, 128] on img "0" at bounding box center [300, 95] width 122 height 122
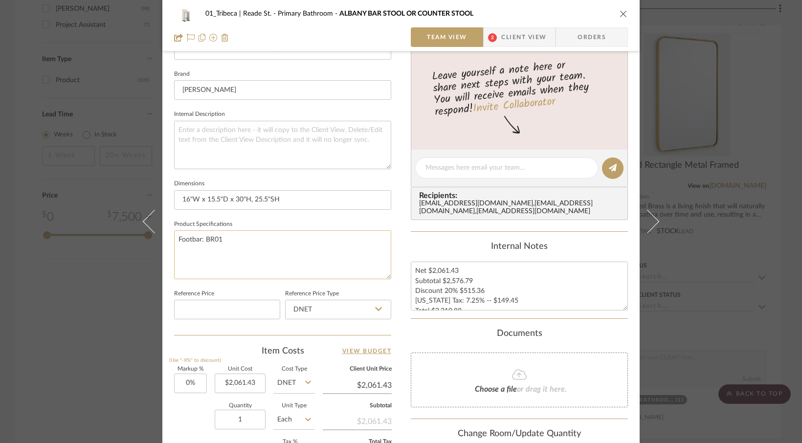
scroll to position [308, 0]
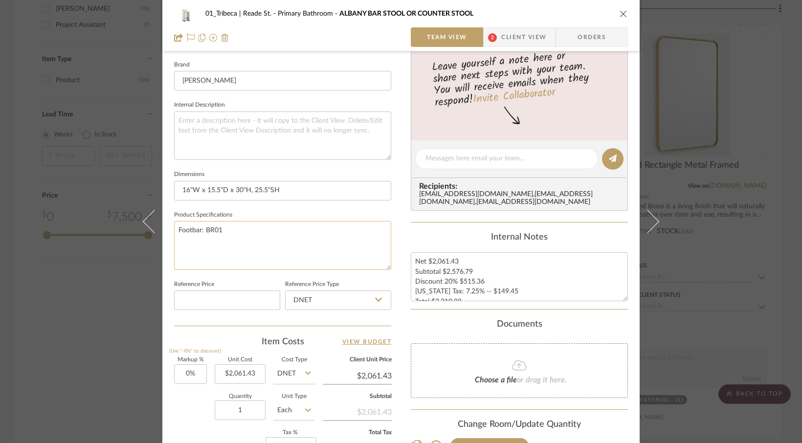
drag, startPoint x: 232, startPoint y: 231, endPoint x: 176, endPoint y: 227, distance: 56.9
click at [176, 227] on textarea "Footbar: BR01" at bounding box center [282, 245] width 217 height 48
click at [232, 231] on textarea "Footbar: BR01" at bounding box center [282, 245] width 217 height 48
click at [220, 232] on textarea "Footbar: BR01, FABRIC TBD" at bounding box center [282, 245] width 217 height 48
click at [272, 241] on textarea "Footbar: BR01 [DATE] update: FABRIC TBD" at bounding box center [282, 245] width 217 height 48
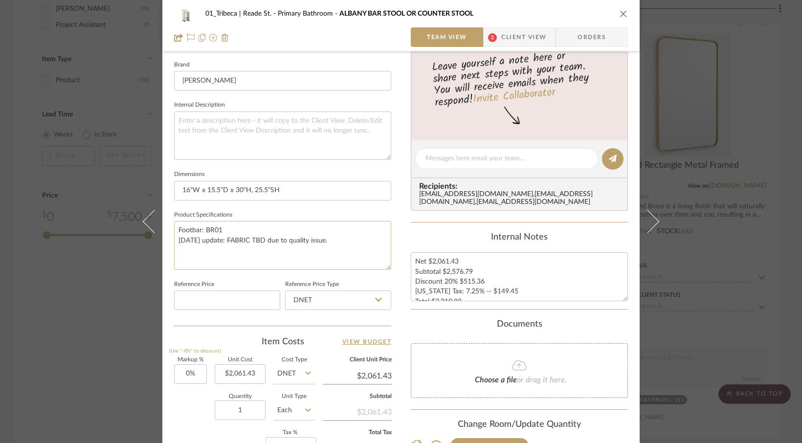
drag, startPoint x: 245, startPoint y: 240, endPoint x: 206, endPoint y: 240, distance: 39.6
click at [245, 240] on textarea "Footbar: BR01 [DATE] update: FABRIC TBD due to quality issue." at bounding box center [282, 245] width 217 height 48
click at [227, 229] on textarea "Footbar: BR01 [DATE] update: FABRIC TBD due to quality issue." at bounding box center [282, 245] width 217 height 48
click at [230, 256] on textarea "Footbar: BR01 bronze [DATE] update: FABRIC TBD due to quality issue." at bounding box center [282, 245] width 217 height 48
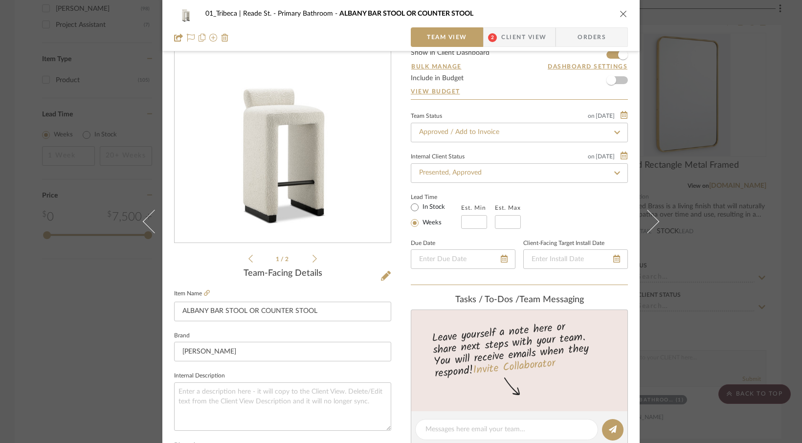
scroll to position [0, 0]
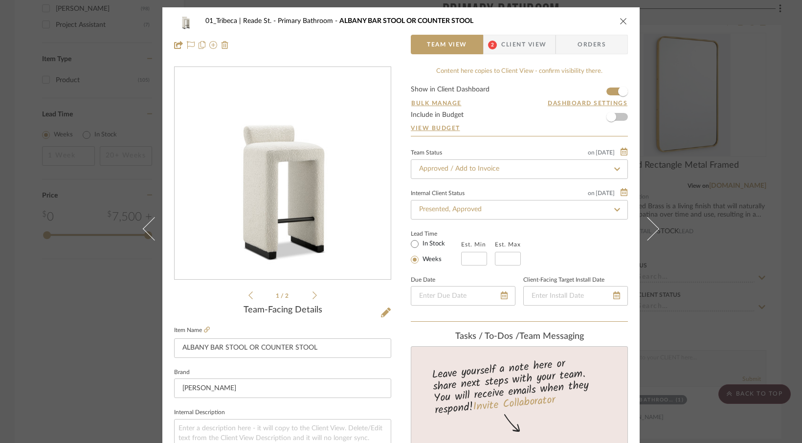
type textarea "Footbar: BR01 bronze [DATE] update: FABRIC TBD due to quality issue."
drag, startPoint x: 507, startPoint y: 44, endPoint x: 488, endPoint y: 57, distance: 23.3
click at [507, 44] on span "Client View" at bounding box center [524, 45] width 45 height 20
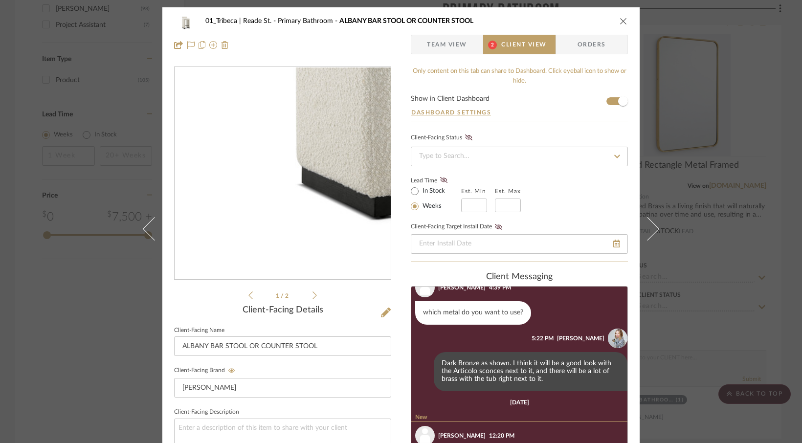
scroll to position [124, 0]
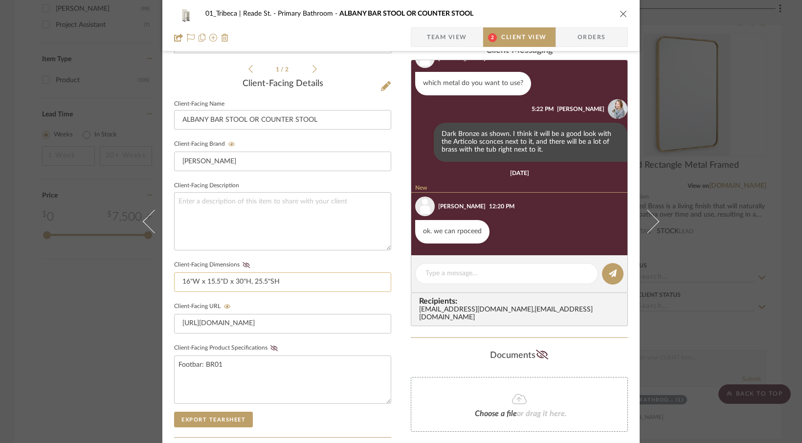
type textarea "Footbar: BR01 bronze [DATE] update: FABRIC TBD due to quality issue."
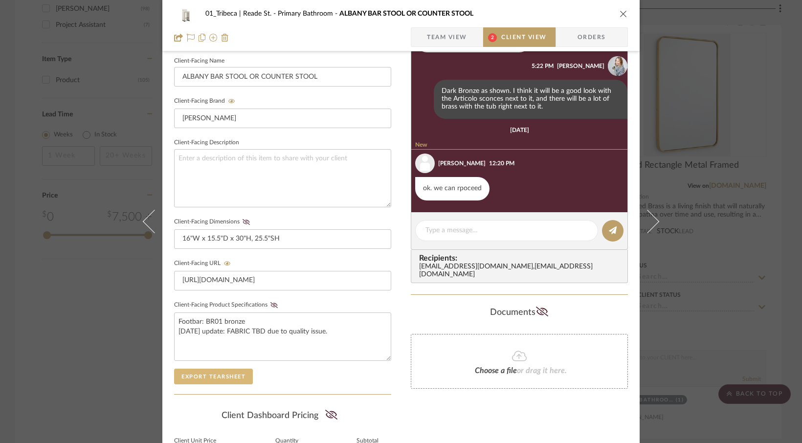
scroll to position [277, 0]
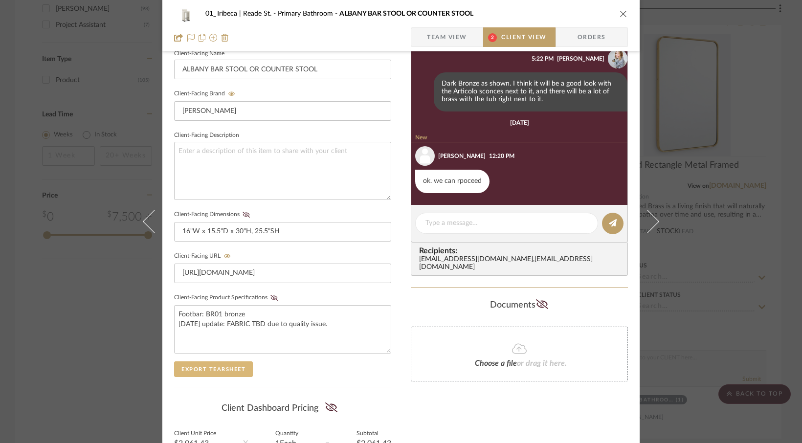
click at [196, 369] on button "Export Tearsheet" at bounding box center [213, 370] width 79 height 16
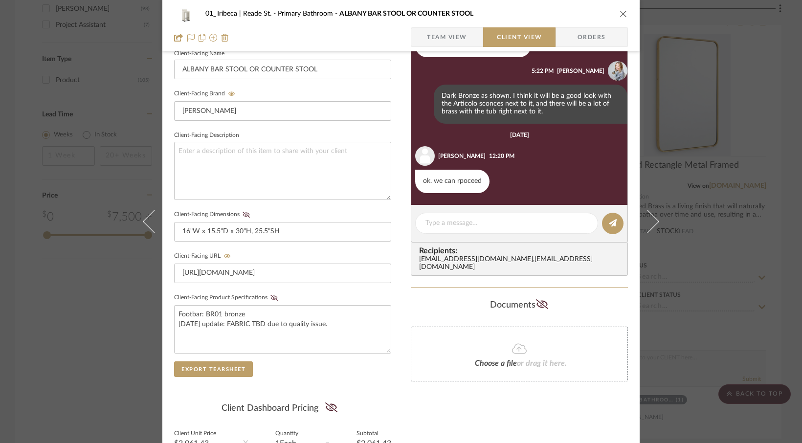
scroll to position [100, 0]
click at [618, 8] on div "01_Tribeca | [GEOGRAPHIC_DATA] Bathroom [GEOGRAPHIC_DATA] STOOL OR COUNTER STOOL" at bounding box center [401, 14] width 454 height 20
drag, startPoint x: 618, startPoint y: 14, endPoint x: 578, endPoint y: 51, distance: 54.7
click at [620, 14] on icon "close" at bounding box center [624, 14] width 8 height 8
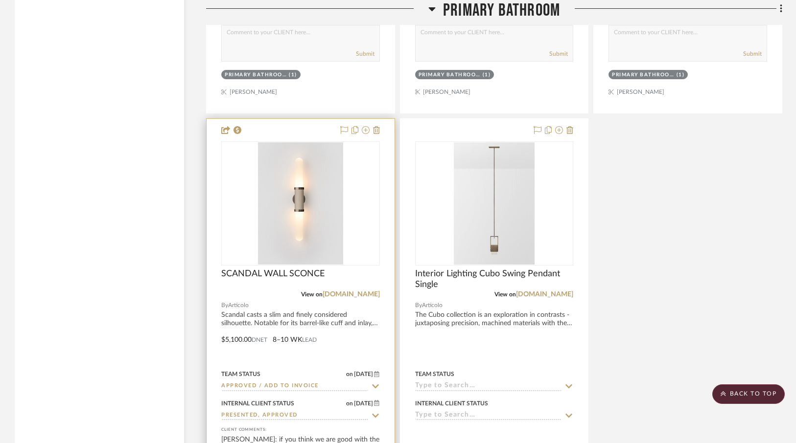
scroll to position [2458, 0]
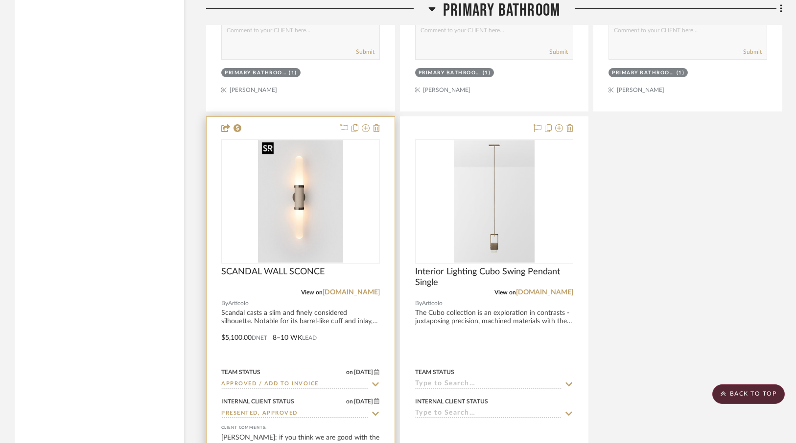
click at [320, 190] on img "0" at bounding box center [300, 201] width 85 height 122
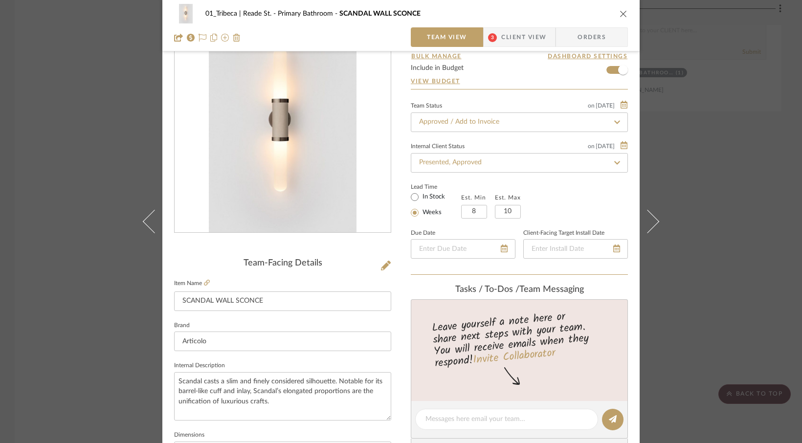
scroll to position [0, 0]
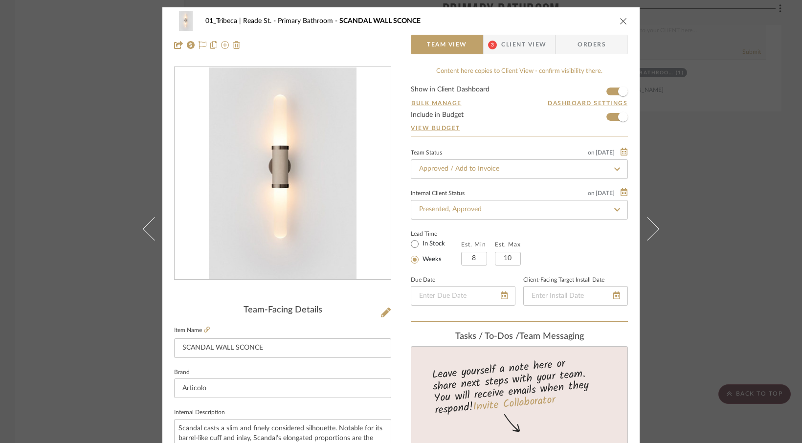
click at [523, 45] on span "Client View" at bounding box center [524, 45] width 45 height 20
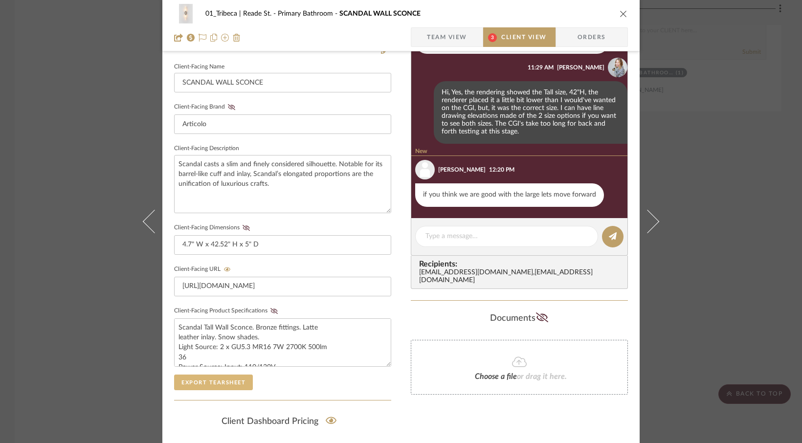
scroll to position [261, 0]
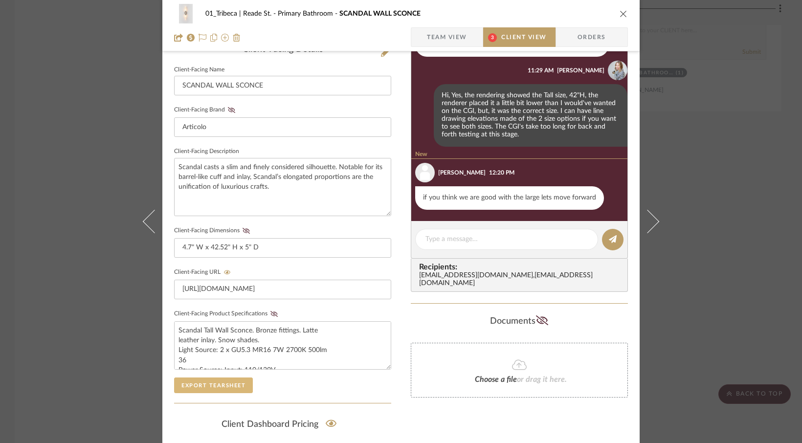
click at [199, 381] on button "Export Tearsheet" at bounding box center [213, 386] width 79 height 16
